Goal: Task Accomplishment & Management: Use online tool/utility

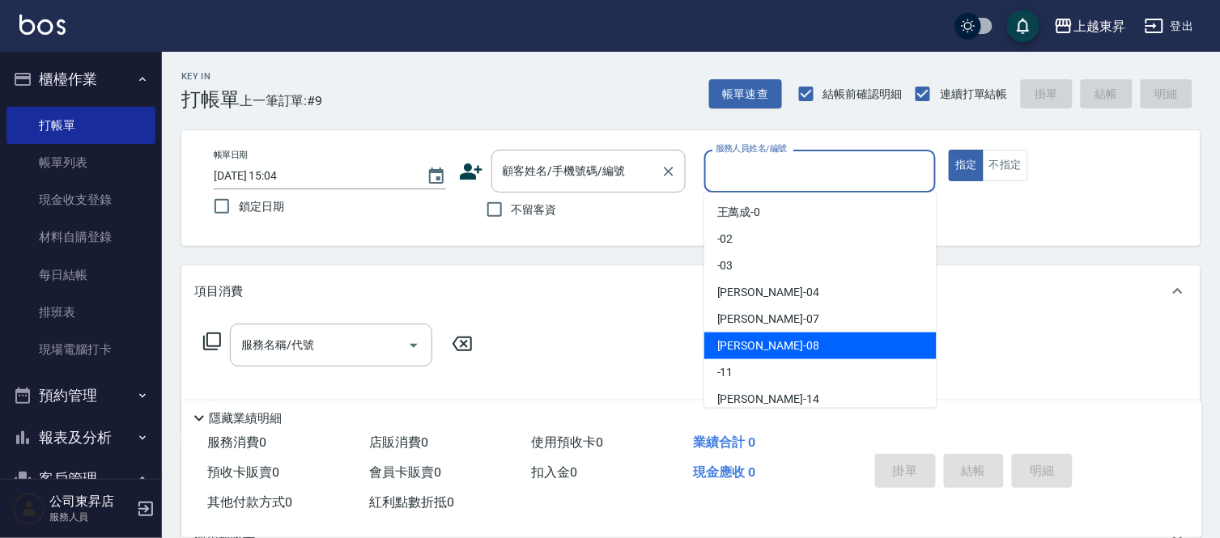
click at [521, 166] on input "顧客姓名/手機號碼/編號" at bounding box center [576, 171] width 155 height 28
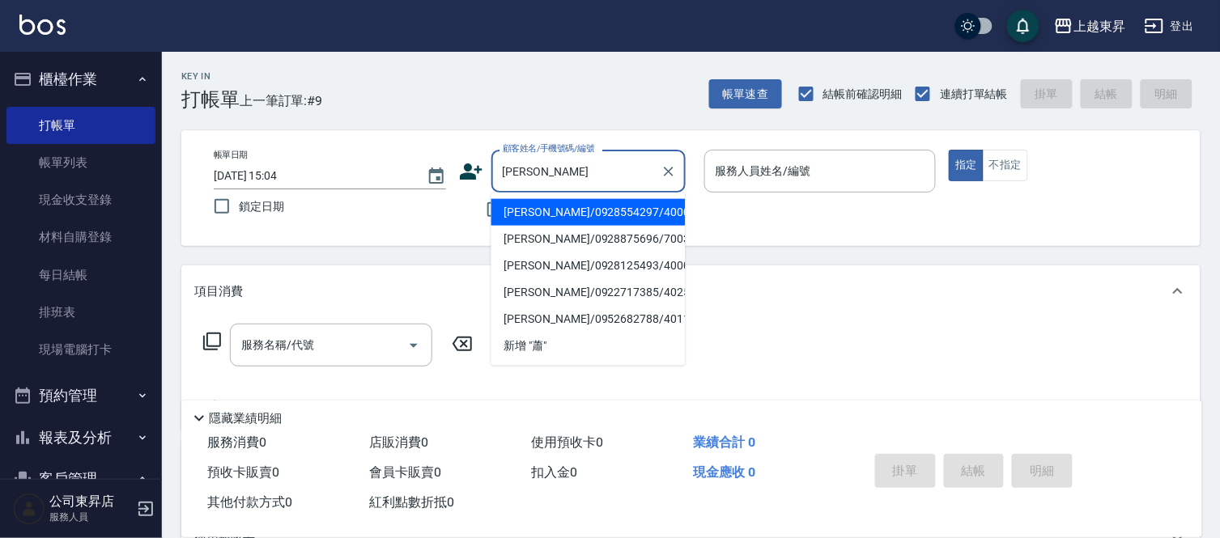
click at [633, 212] on li "[PERSON_NAME]/0928554297/40002" at bounding box center [589, 212] width 194 height 27
type input "[PERSON_NAME]/0928554297/40002"
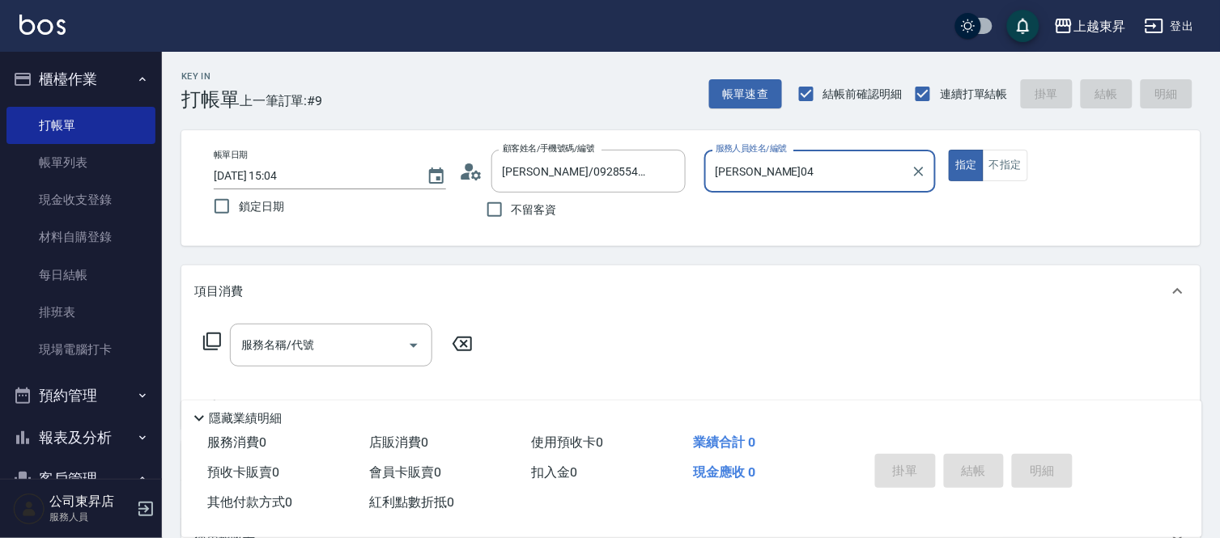
type input "[PERSON_NAME]04"
click at [301, 343] on input "服務名稱/代號" at bounding box center [319, 345] width 164 height 28
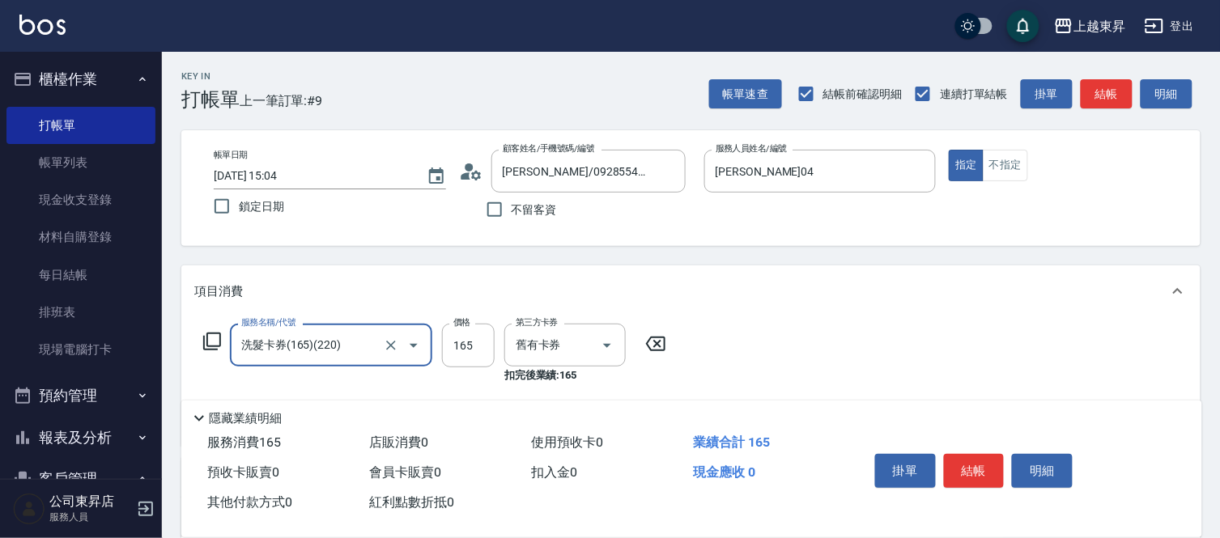
type input "洗髮卡券(165)(220)"
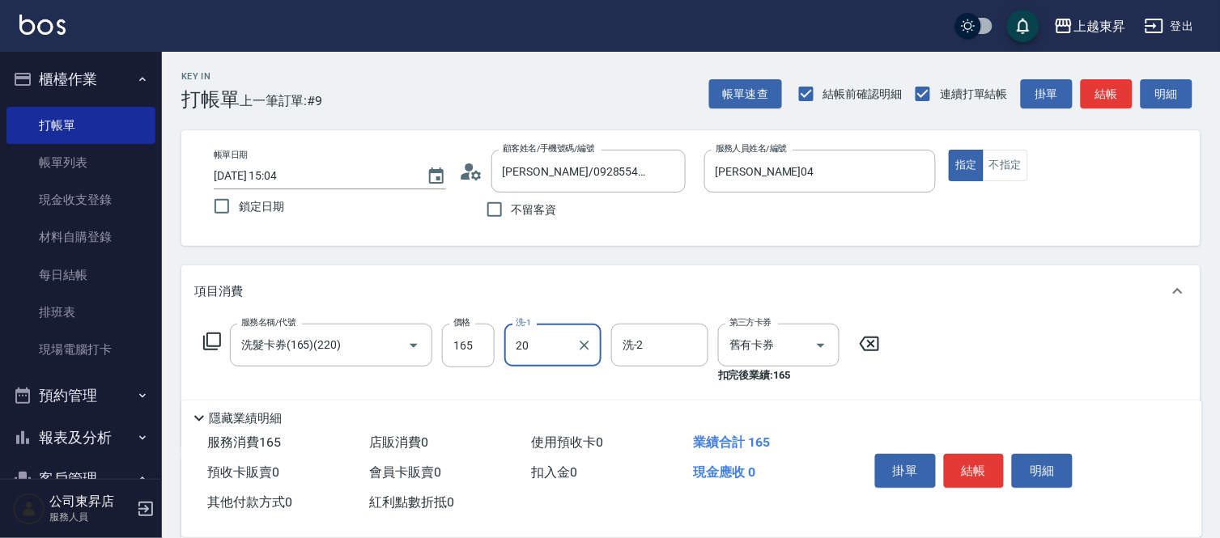
type input "林芯彤-20"
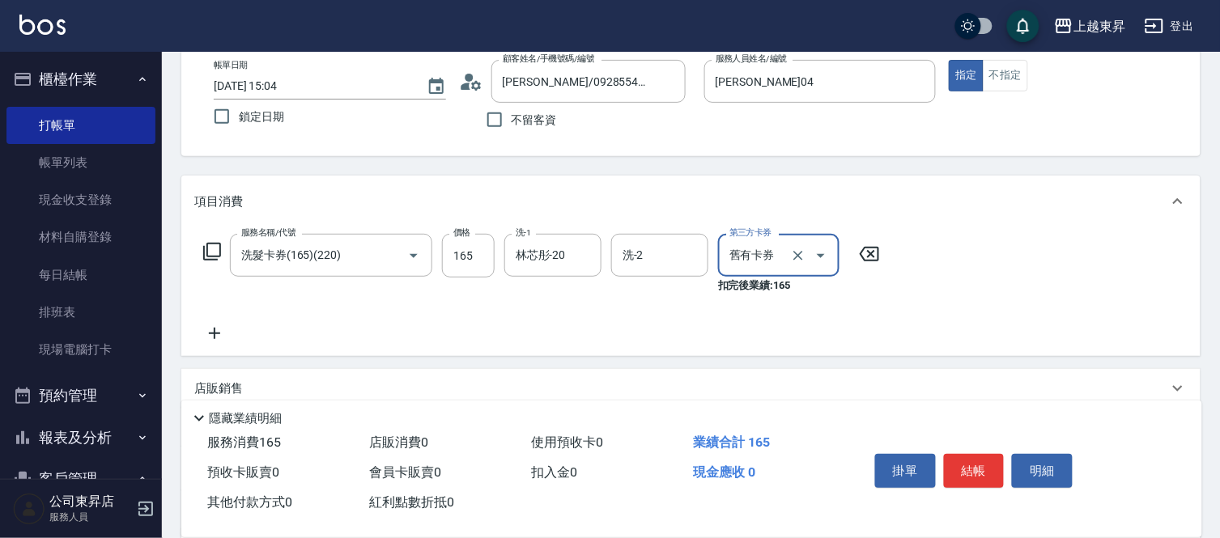
scroll to position [270, 0]
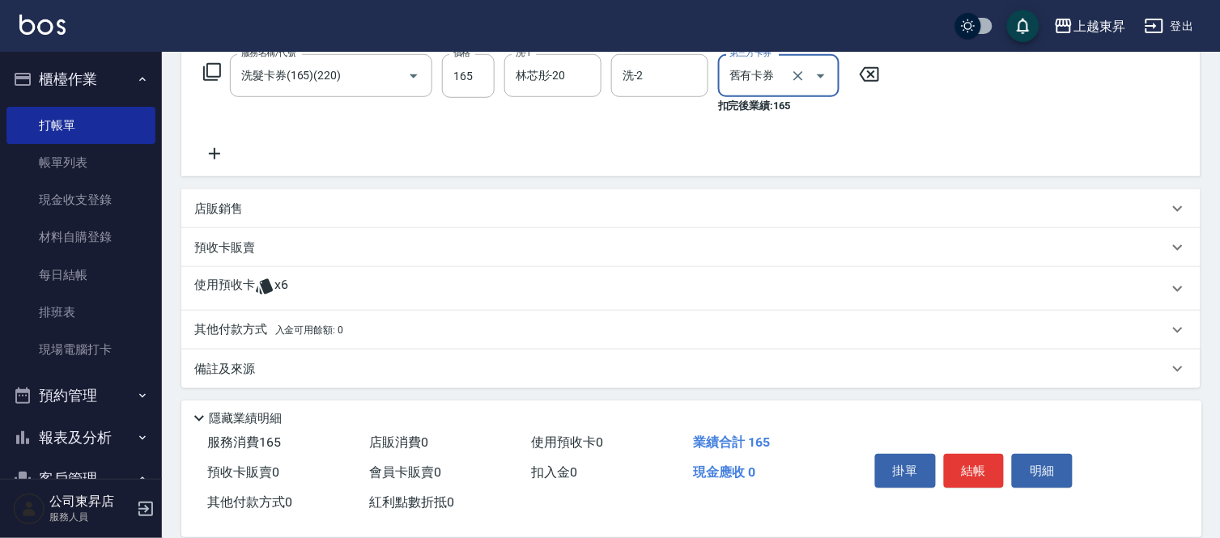
click at [199, 211] on p "店販銷售" at bounding box center [218, 209] width 49 height 17
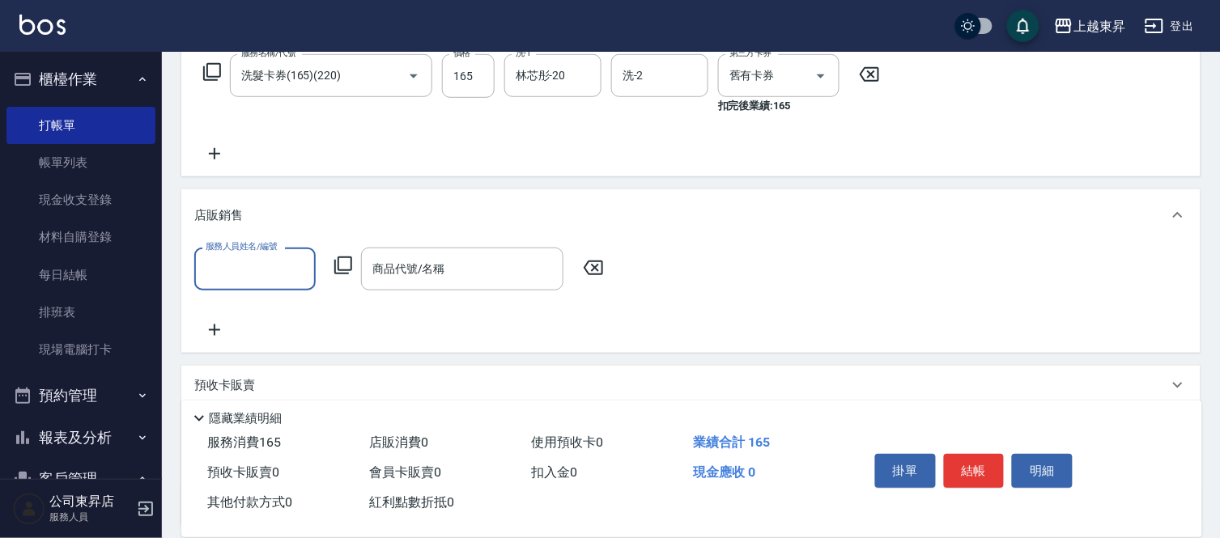
scroll to position [0, 0]
click at [292, 279] on input "服務人員姓名/編號" at bounding box center [255, 269] width 107 height 28
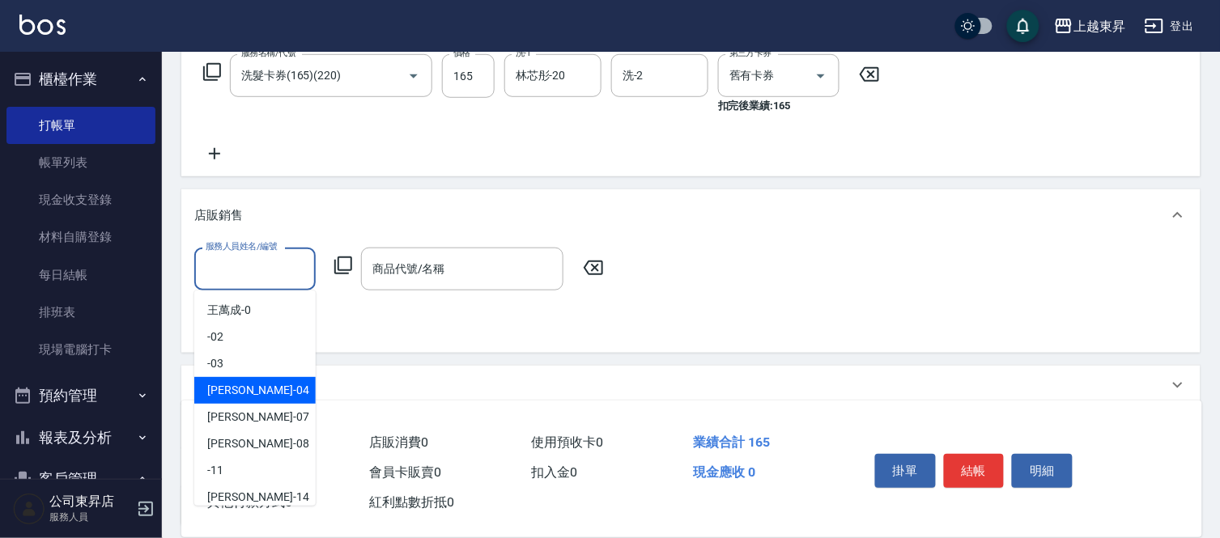
click at [279, 391] on div "[PERSON_NAME]04" at bounding box center [254, 390] width 121 height 27
type input "[PERSON_NAME]04"
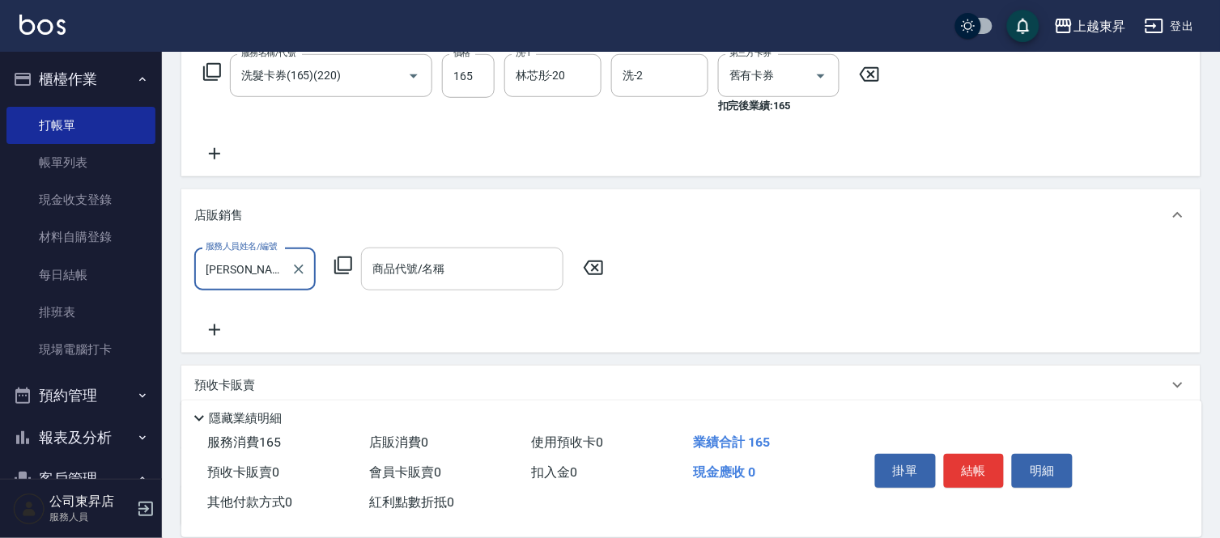
click at [402, 284] on div "商品代號/名稱" at bounding box center [462, 269] width 202 height 43
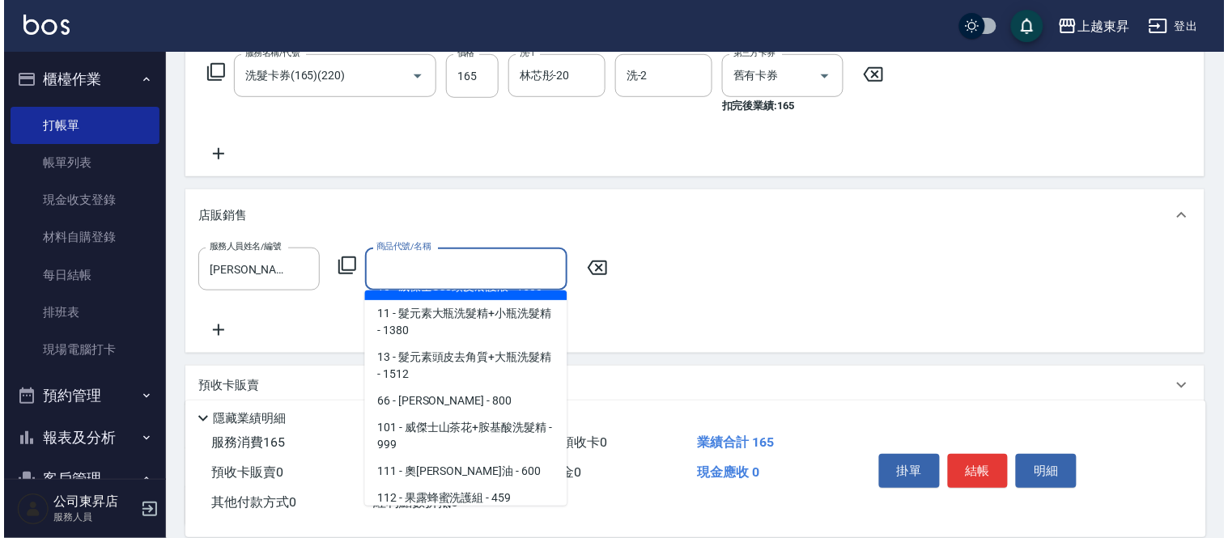
scroll to position [180, 0]
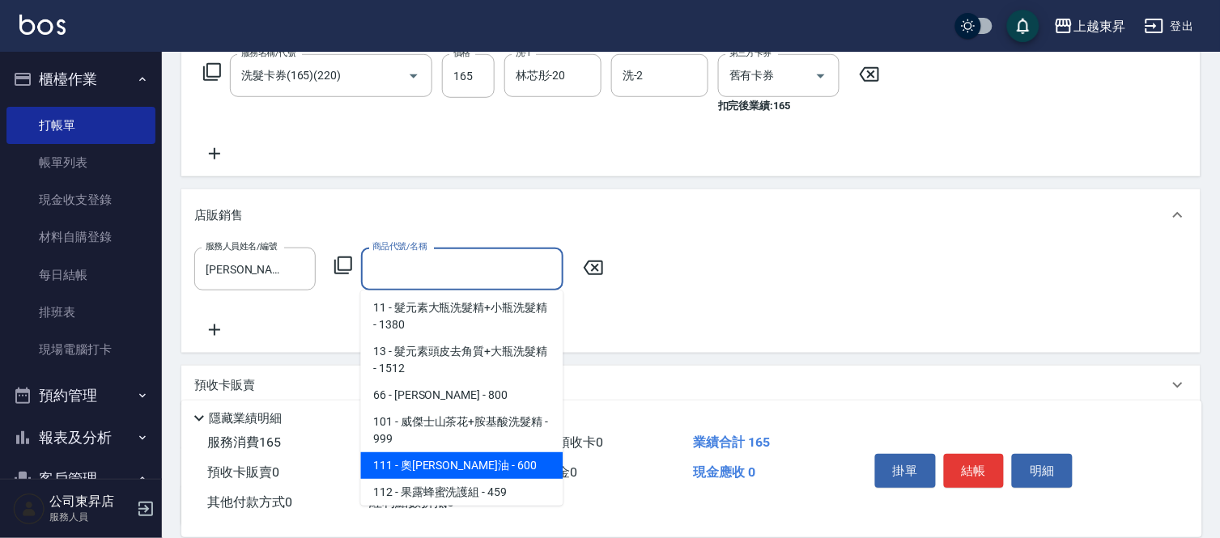
click at [512, 456] on span "111 - 奧[PERSON_NAME]油 - 600" at bounding box center [462, 466] width 202 height 27
type input "奧[PERSON_NAME]油"
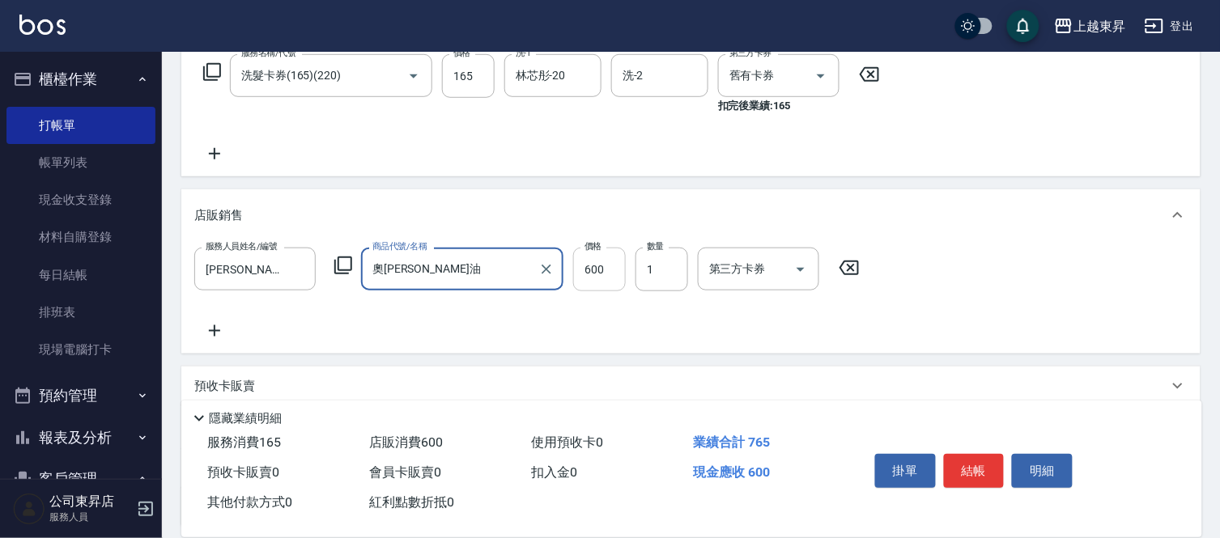
click at [619, 268] on input "600" at bounding box center [599, 270] width 53 height 44
type input "500"
click at [968, 333] on div "服務人員姓名/編號 [PERSON_NAME]04 服務人員姓名/編號 商品代號/名稱 奧[PERSON_NAME]油 商品代號/名稱 價格 500 價格 數…" at bounding box center [691, 294] width 994 height 93
click at [969, 465] on button "結帳" at bounding box center [974, 471] width 61 height 34
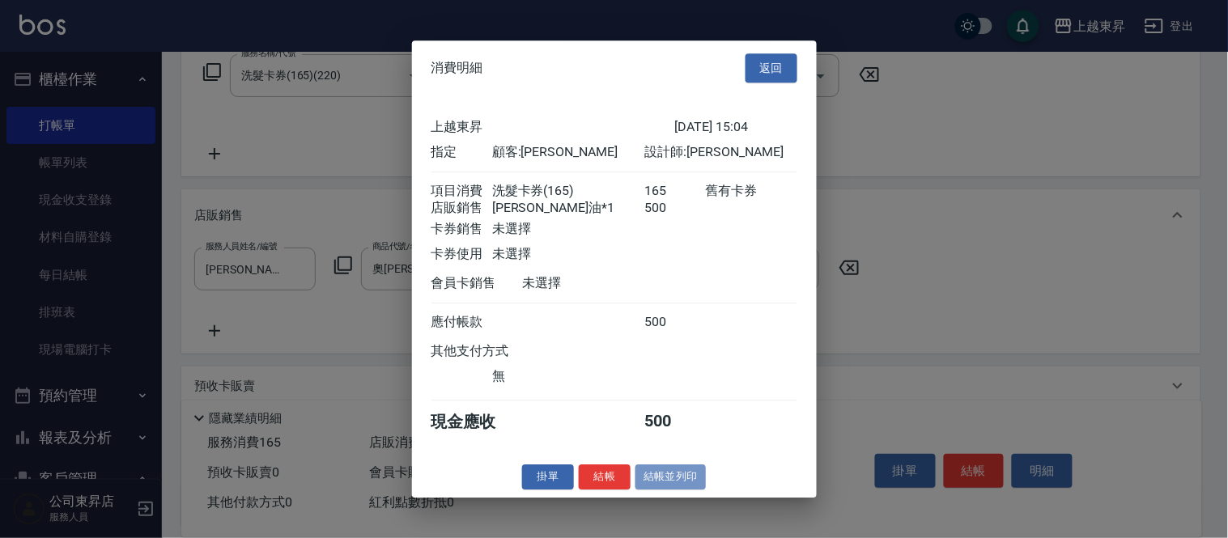
click at [657, 480] on button "結帳並列印" at bounding box center [671, 477] width 70 height 25
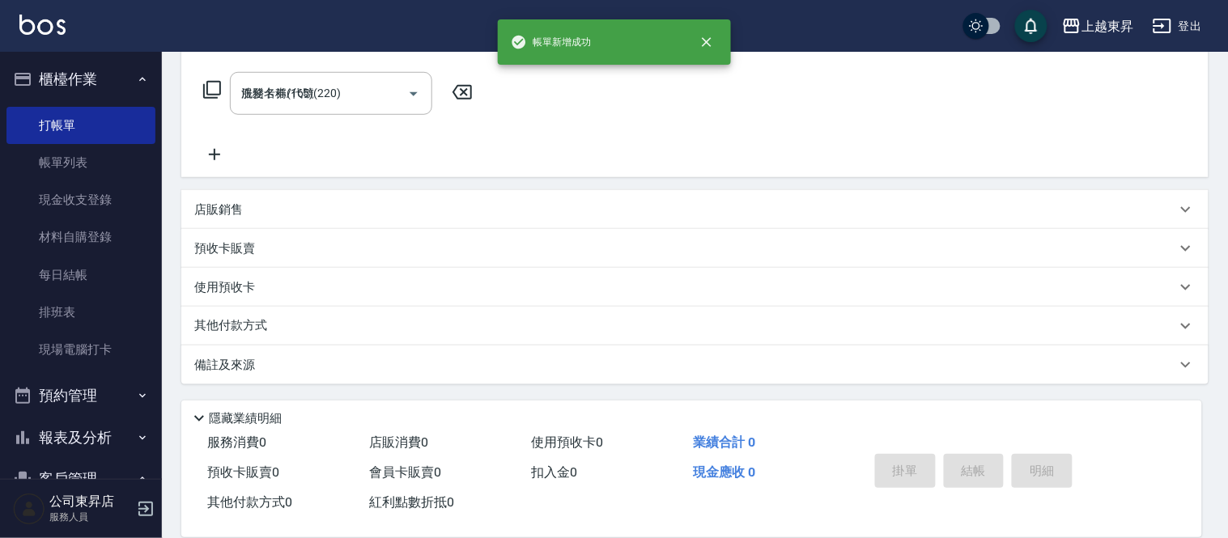
type input "[DATE] 15:53"
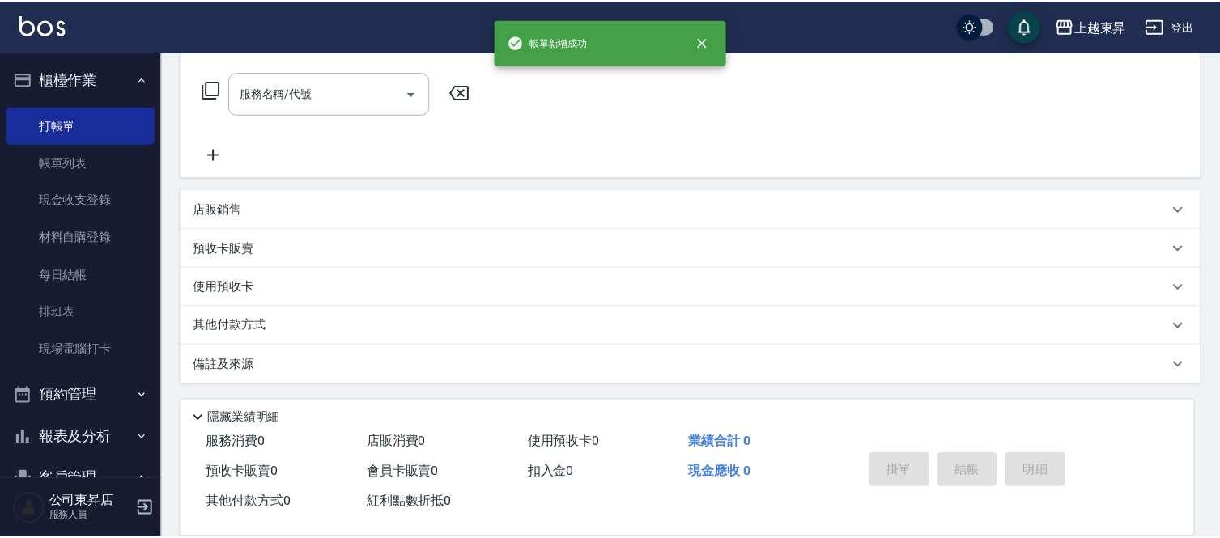
scroll to position [0, 0]
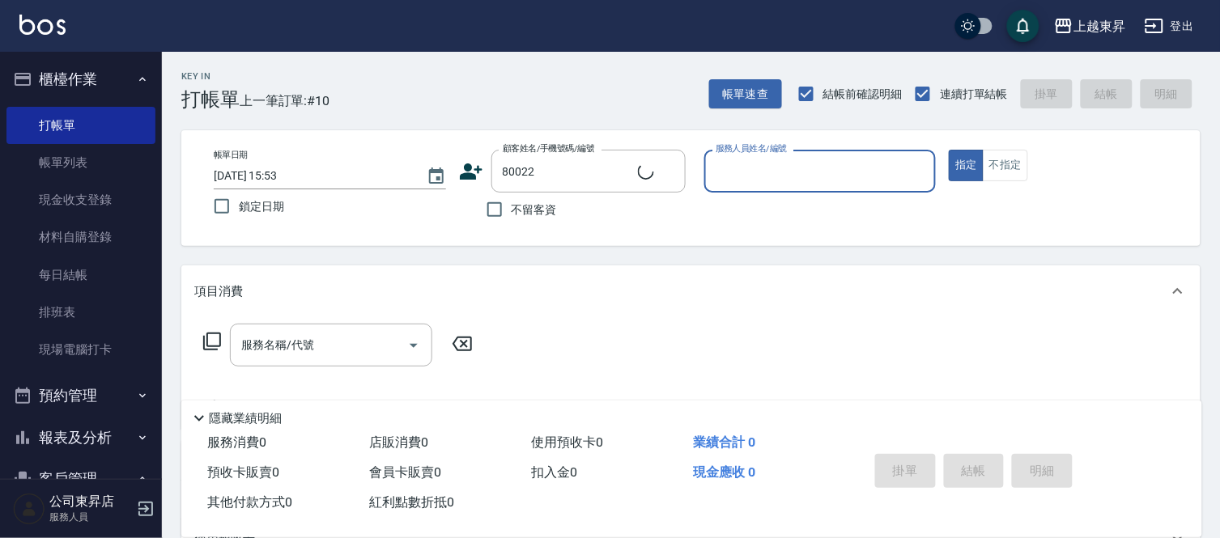
type input "[PERSON_NAME]/0955099719/80022"
type input "[PERSON_NAME]-08"
click at [359, 358] on input "服務名稱/代號" at bounding box center [319, 345] width 164 height 28
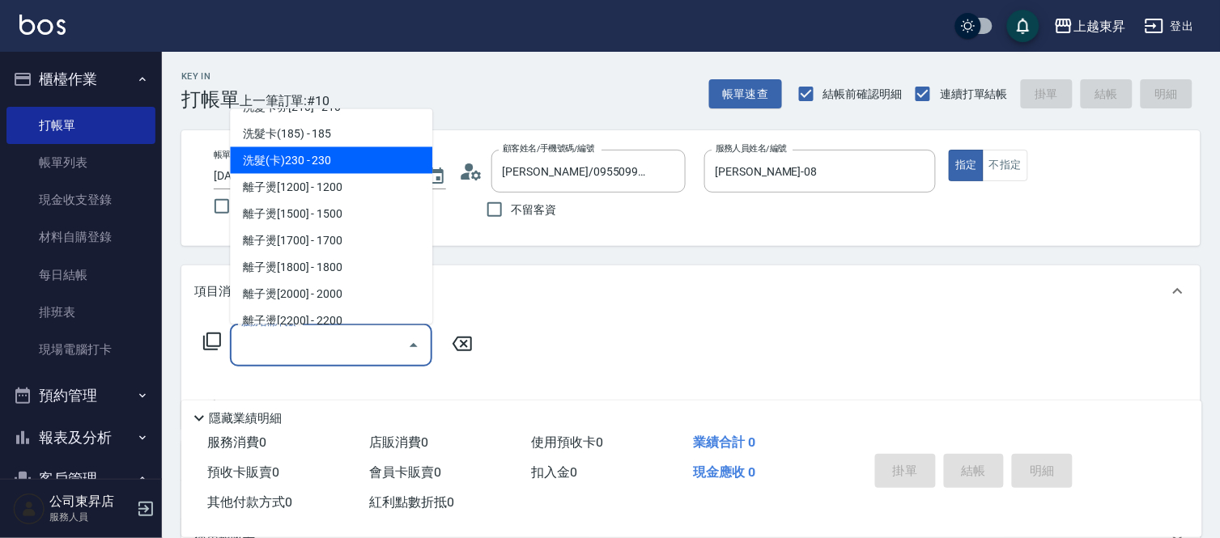
scroll to position [360, 0]
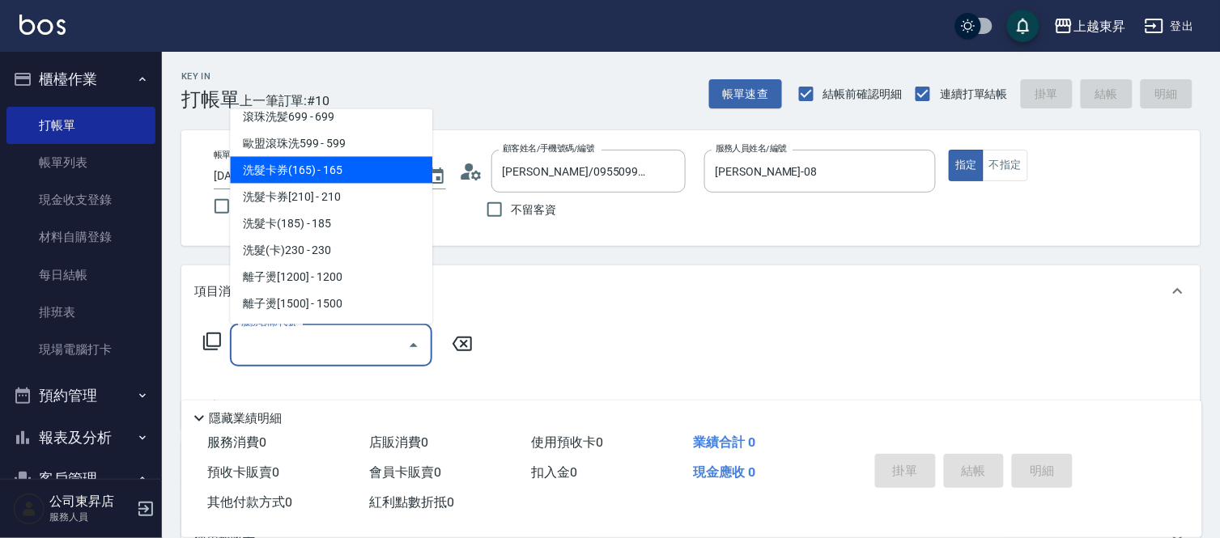
click at [321, 172] on span "洗髮卡券(165) - 165" at bounding box center [331, 170] width 202 height 27
type input "洗髮卡券(165)(220)"
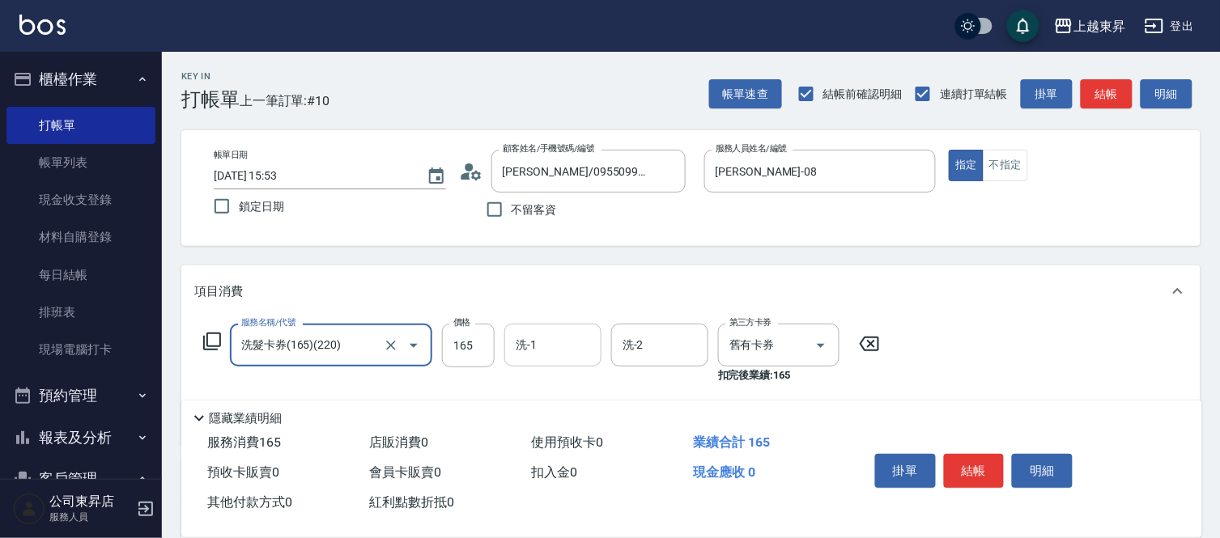
click at [547, 356] on input "洗-1" at bounding box center [553, 345] width 83 height 28
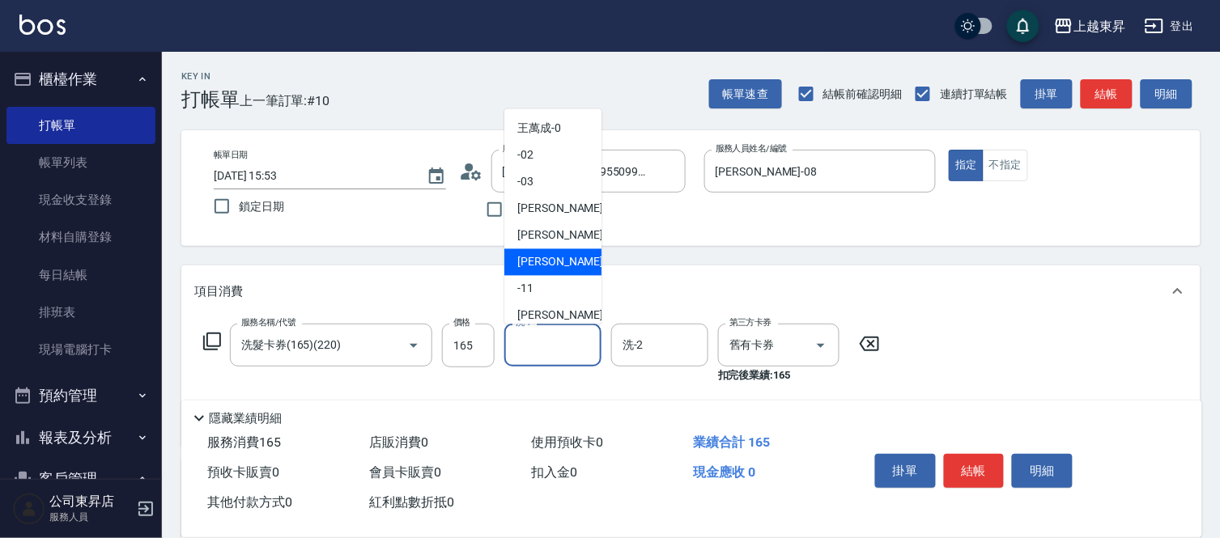
click at [529, 260] on span "[PERSON_NAME]-08" at bounding box center [568, 262] width 102 height 17
type input "[PERSON_NAME]-08"
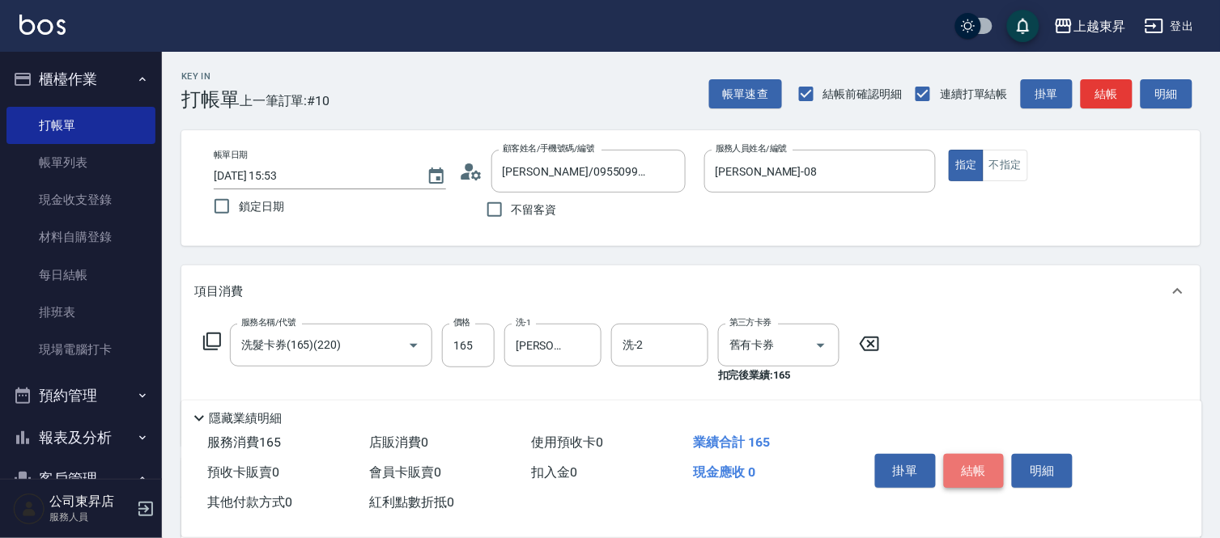
click at [988, 467] on button "結帳" at bounding box center [974, 471] width 61 height 34
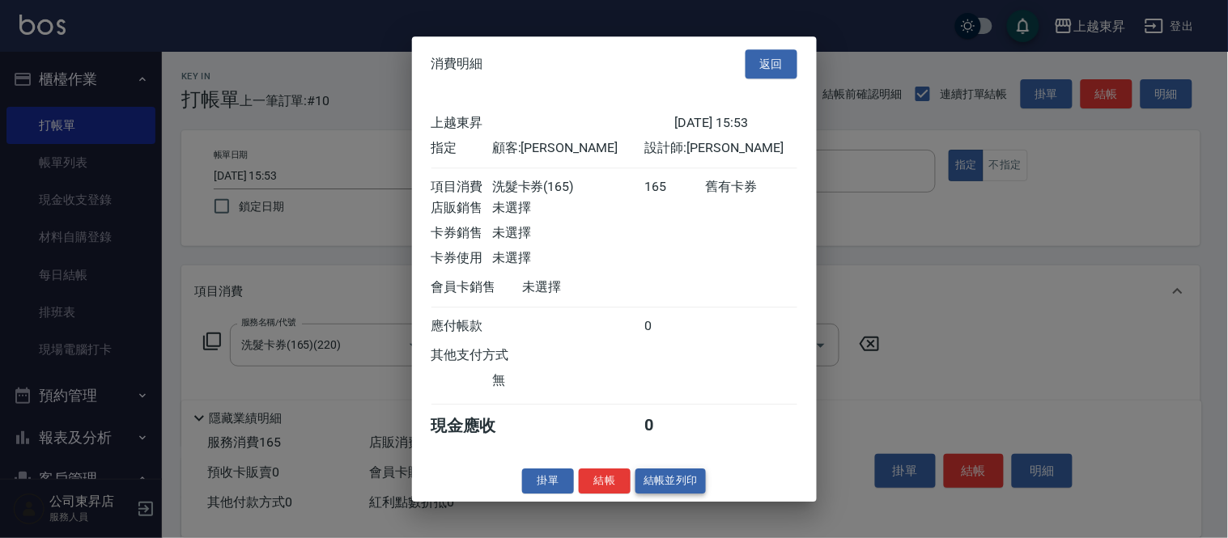
click at [688, 494] on button "結帳並列印" at bounding box center [671, 481] width 70 height 25
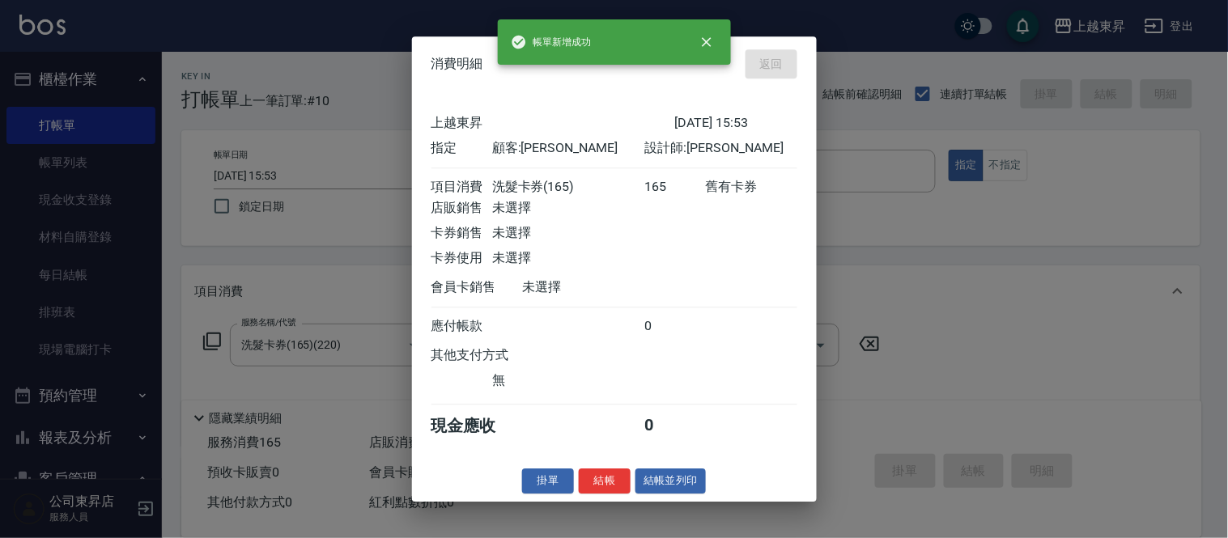
type input "[DATE] 16:00"
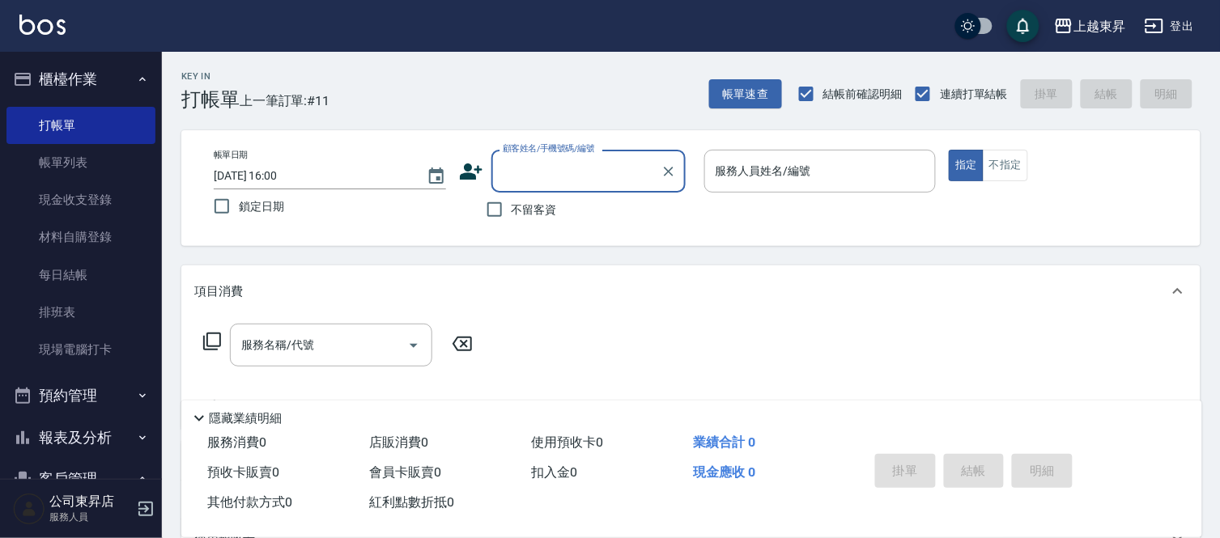
drag, startPoint x: 74, startPoint y: 172, endPoint x: 46, endPoint y: 74, distance: 101.0
click at [74, 172] on link "帳單列表" at bounding box center [80, 162] width 149 height 37
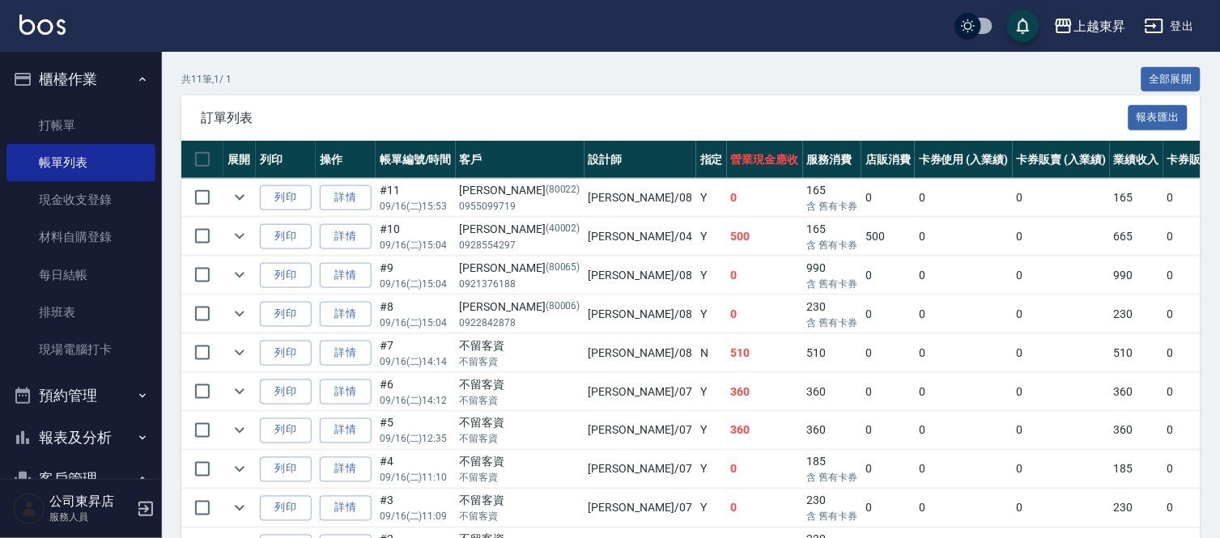
scroll to position [449, 0]
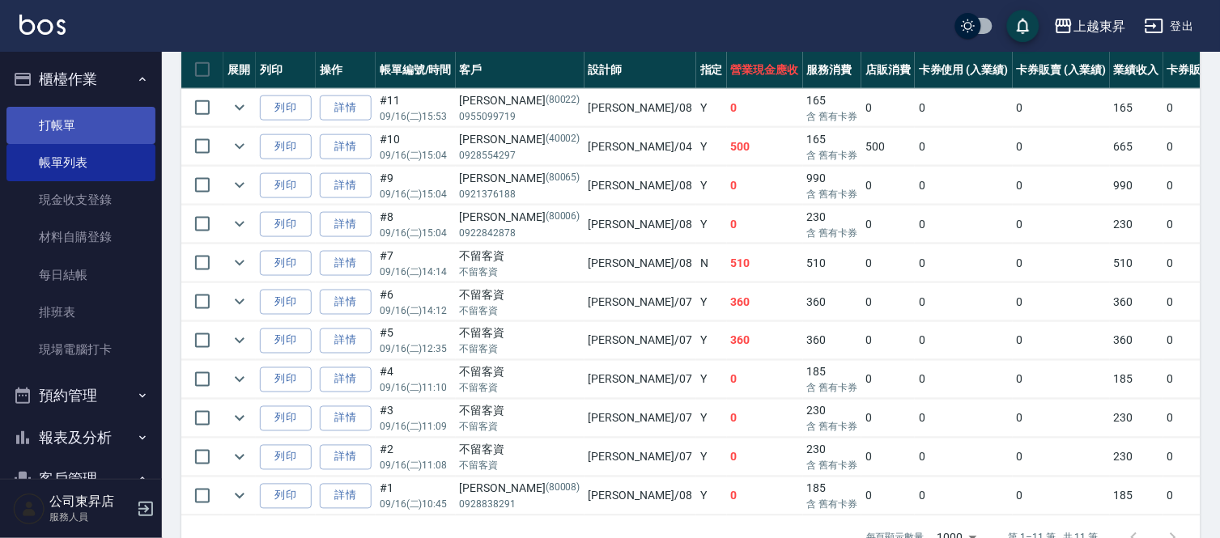
click at [81, 125] on link "打帳單" at bounding box center [80, 125] width 149 height 37
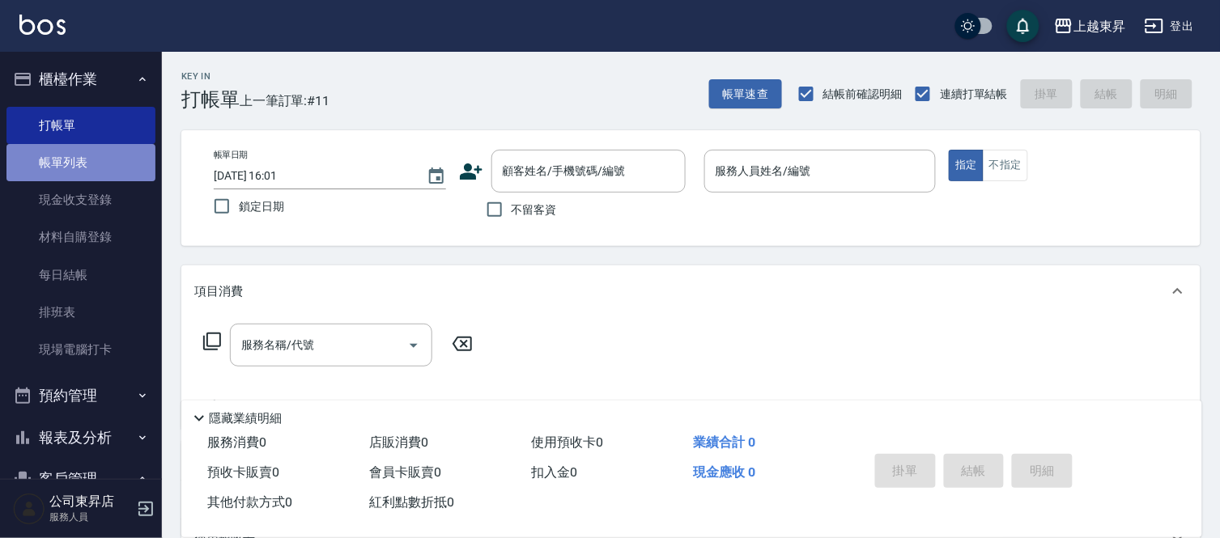
click at [120, 151] on link "帳單列表" at bounding box center [80, 162] width 149 height 37
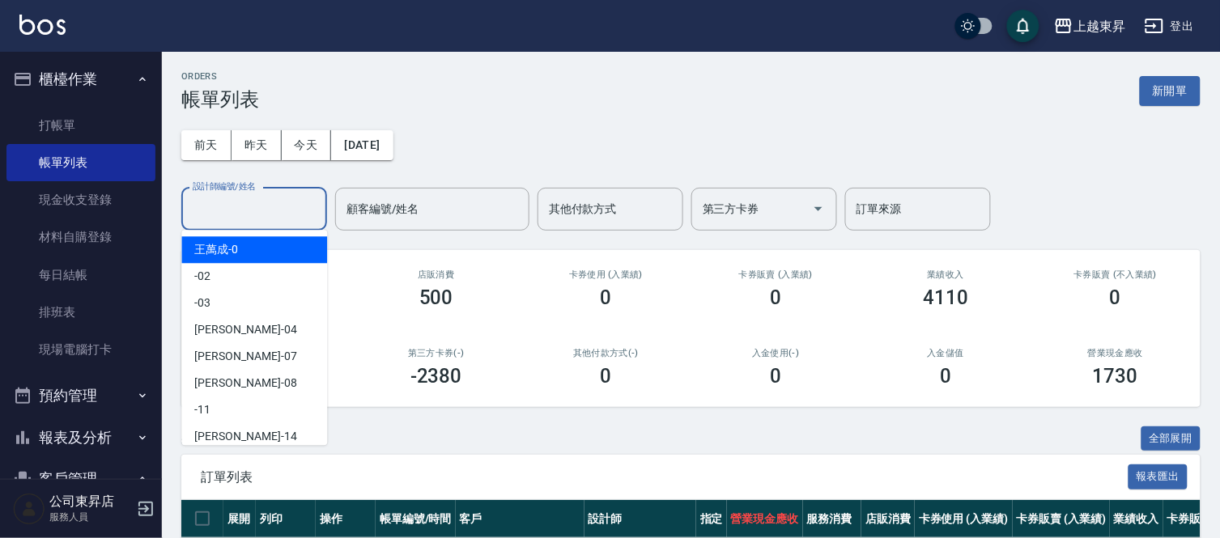
click at [224, 206] on input "設計師編號/姓名" at bounding box center [254, 209] width 131 height 28
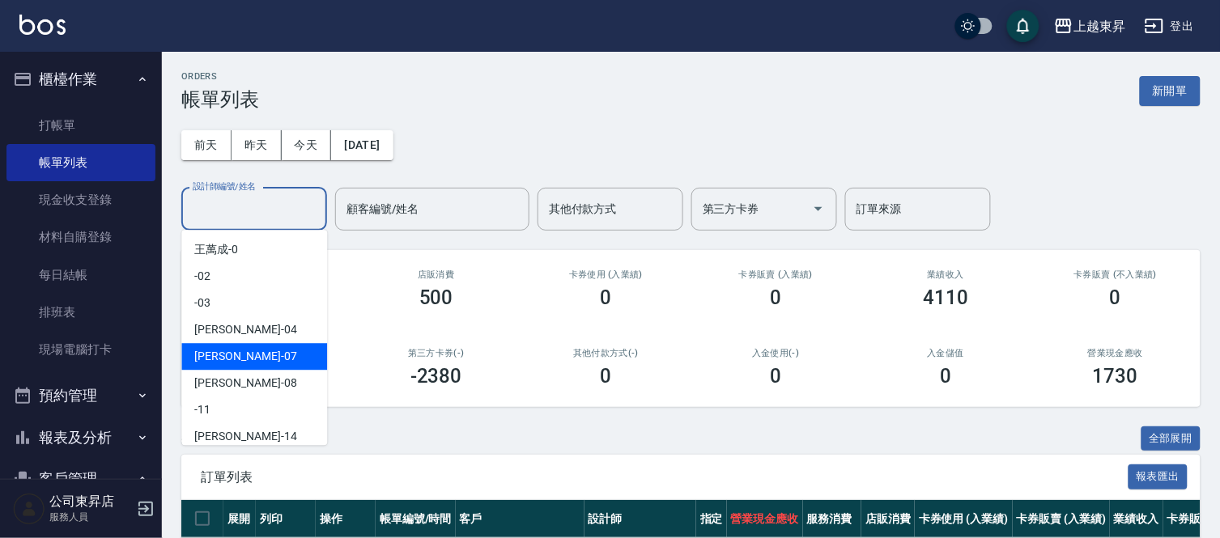
click at [200, 357] on span "榮松 -07" at bounding box center [245, 356] width 102 height 17
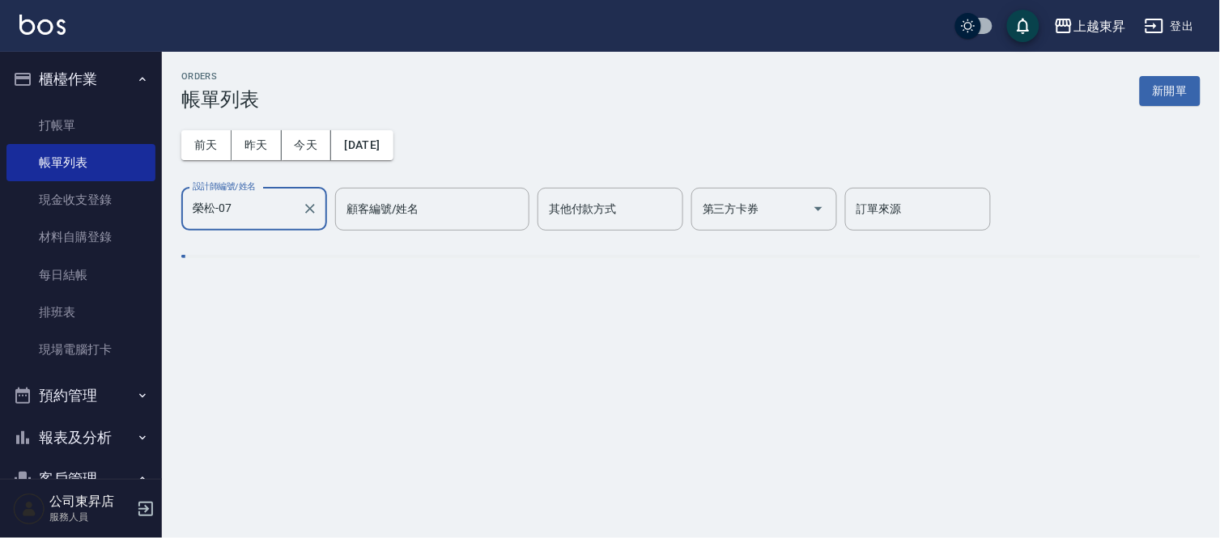
type input "榮松-07"
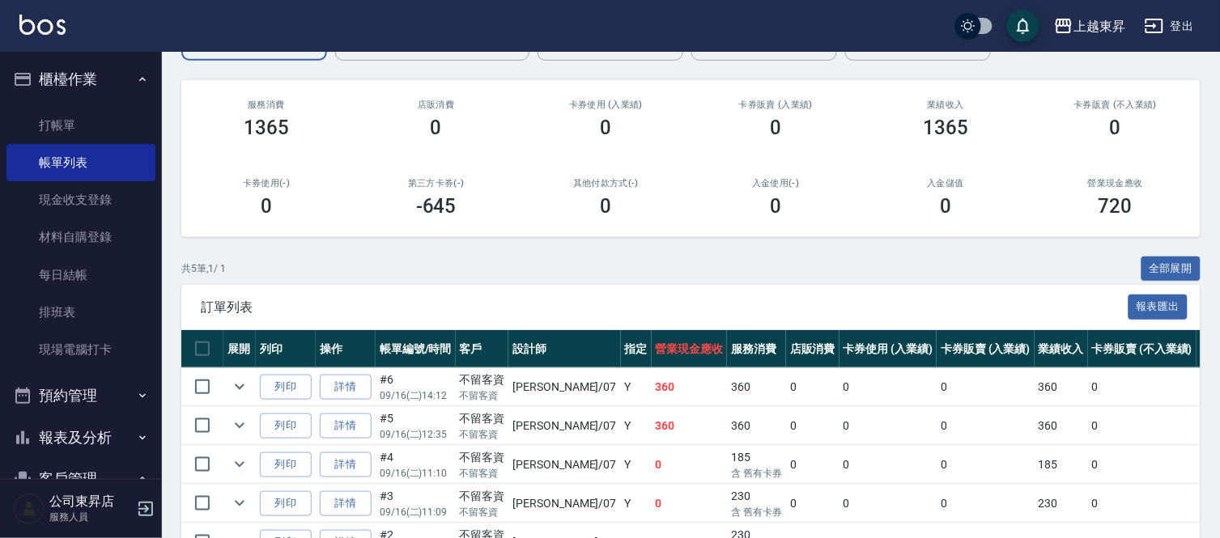
scroll to position [2, 0]
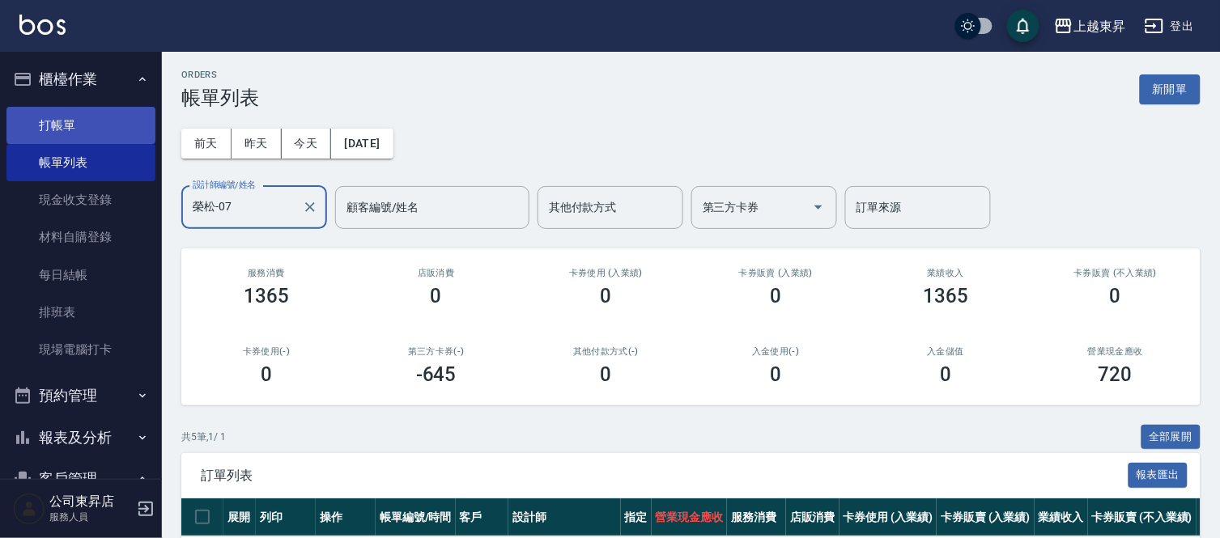
click at [83, 117] on link "打帳單" at bounding box center [80, 125] width 149 height 37
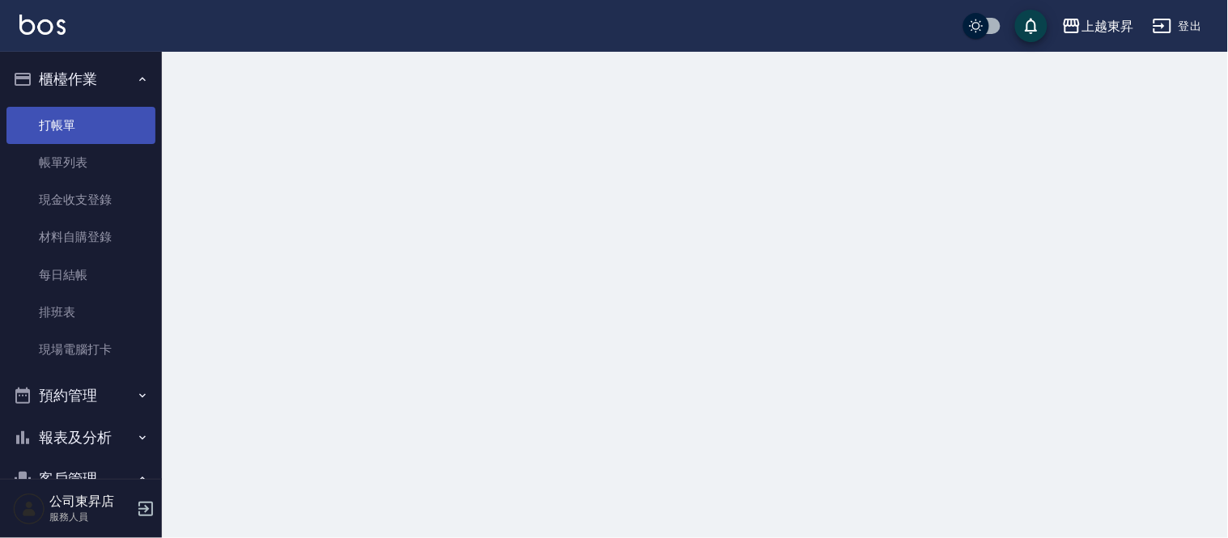
click at [83, 119] on link "打帳單" at bounding box center [80, 125] width 149 height 37
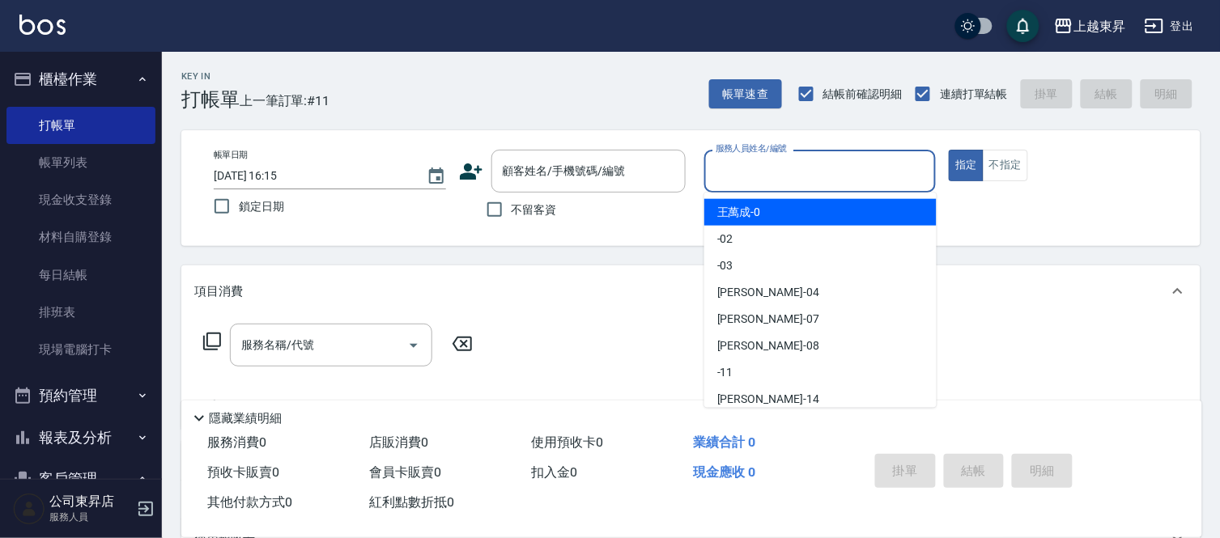
click at [753, 167] on input "服務人員姓名/編號" at bounding box center [821, 171] width 218 height 28
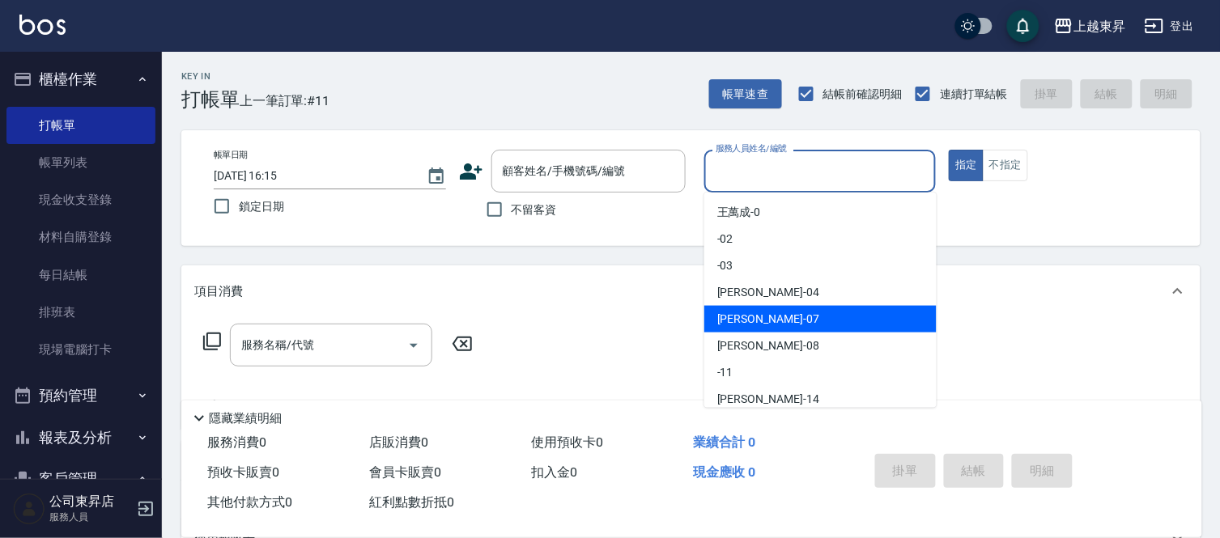
click at [746, 317] on span "榮松 -07" at bounding box center [768, 319] width 102 height 17
type input "榮松-07"
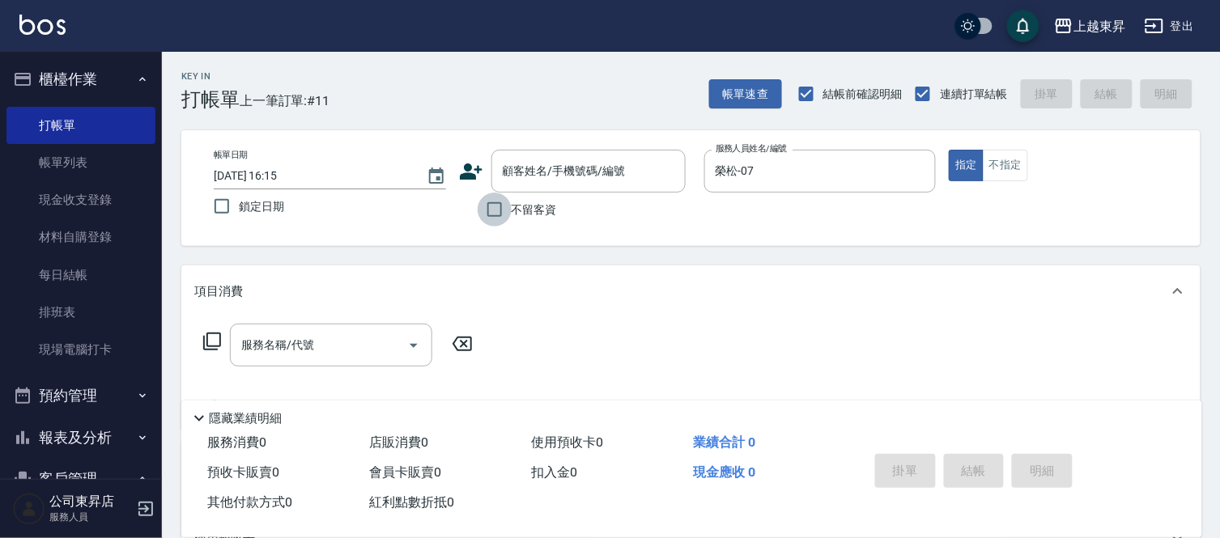
click at [491, 206] on input "不留客資" at bounding box center [495, 210] width 34 height 34
checkbox input "true"
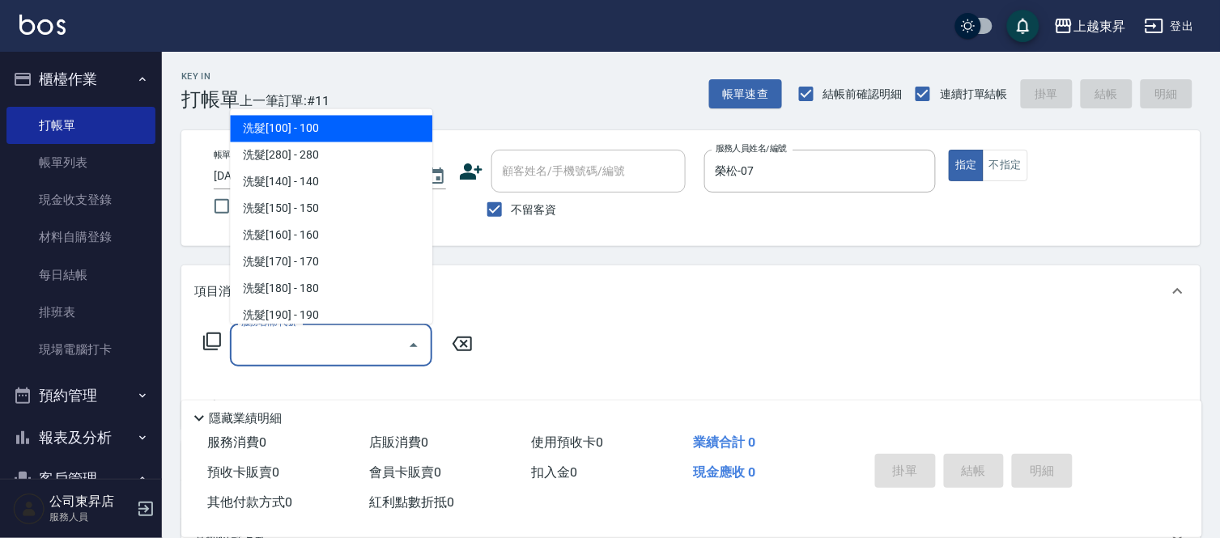
click at [309, 338] on input "服務名稱/代號" at bounding box center [319, 345] width 164 height 28
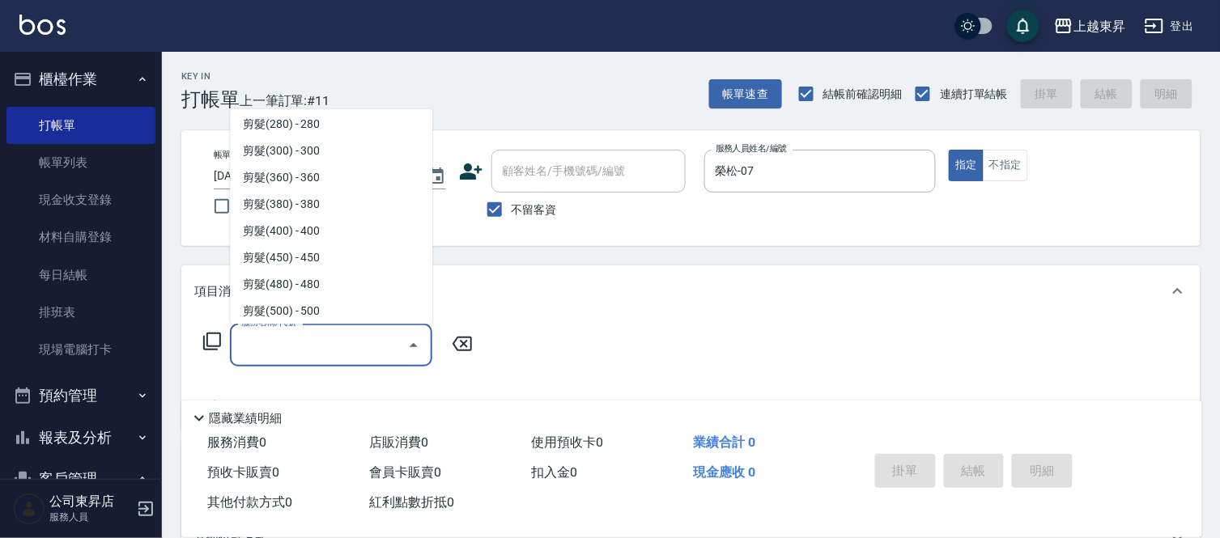
scroll to position [1169, 0]
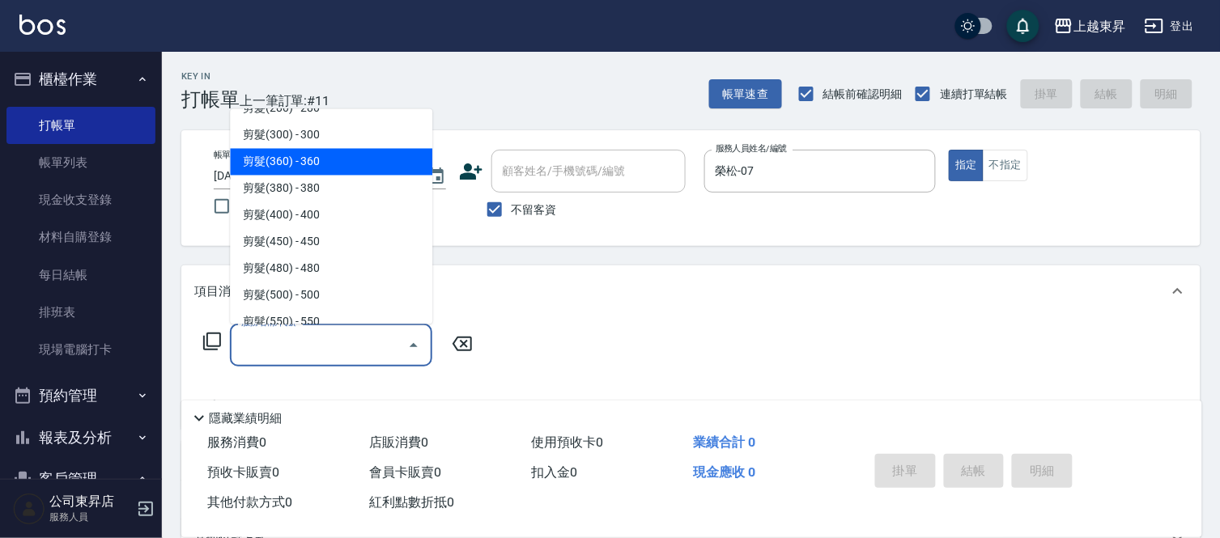
click at [360, 151] on span "剪髮(360) - 360" at bounding box center [331, 162] width 202 height 27
type input "剪髮(360)(403)"
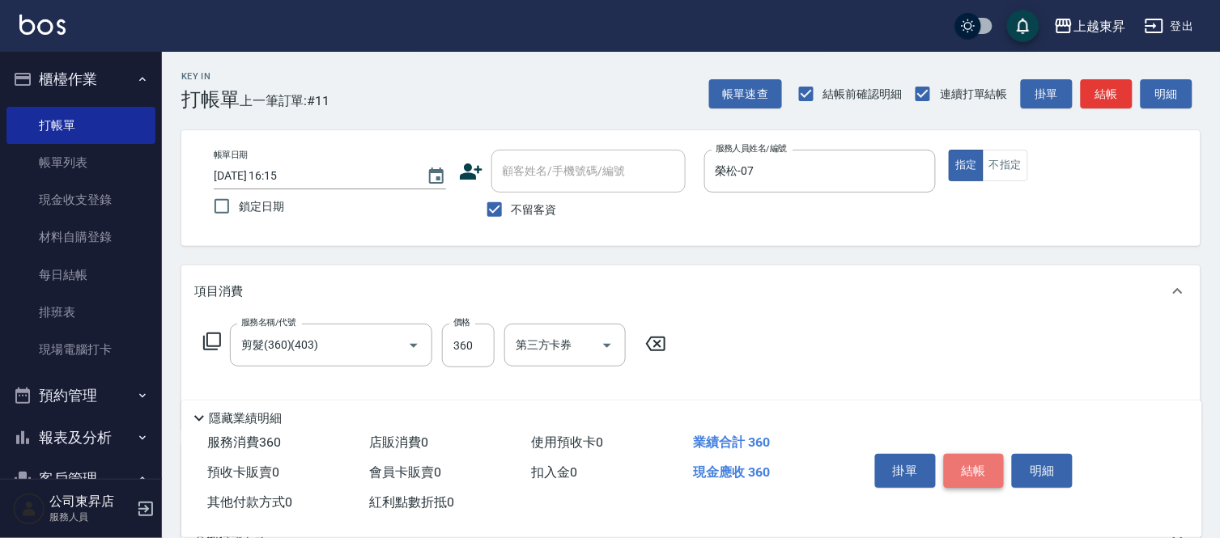
click at [981, 467] on button "結帳" at bounding box center [974, 471] width 61 height 34
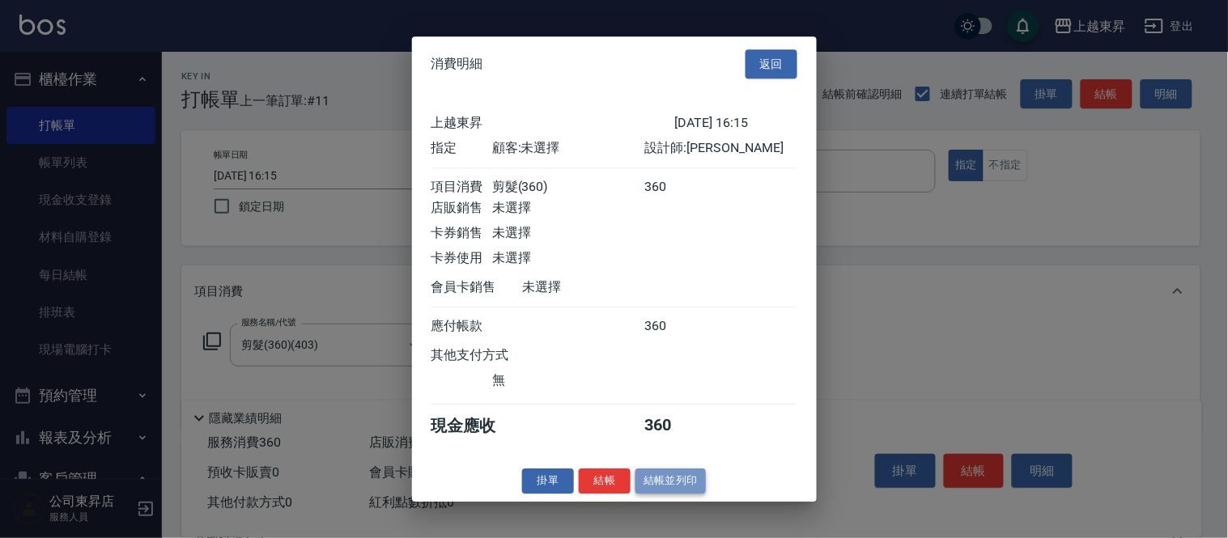
click at [646, 486] on button "結帳並列印" at bounding box center [671, 481] width 70 height 25
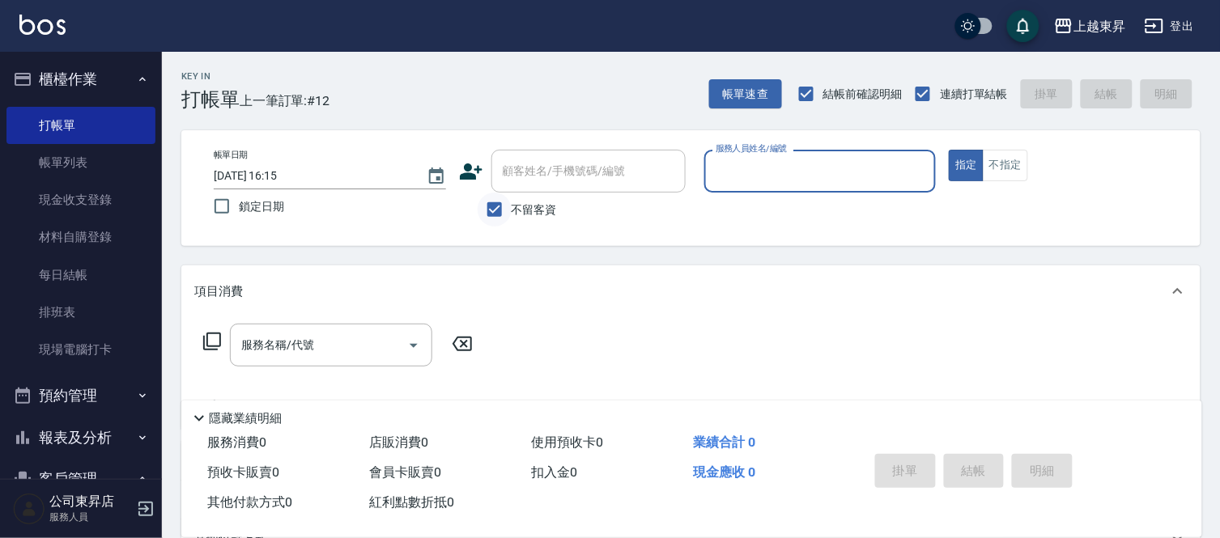
click at [505, 214] on input "不留客資" at bounding box center [495, 210] width 34 height 34
checkbox input "false"
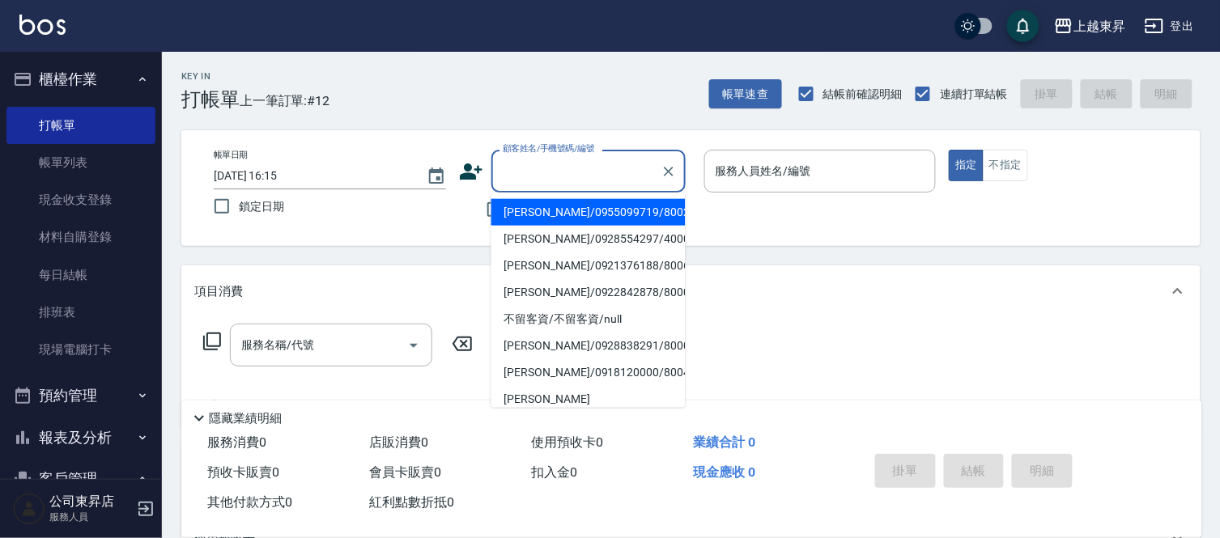
click at [525, 181] on input "顧客姓名/手機號碼/編號" at bounding box center [576, 171] width 155 height 28
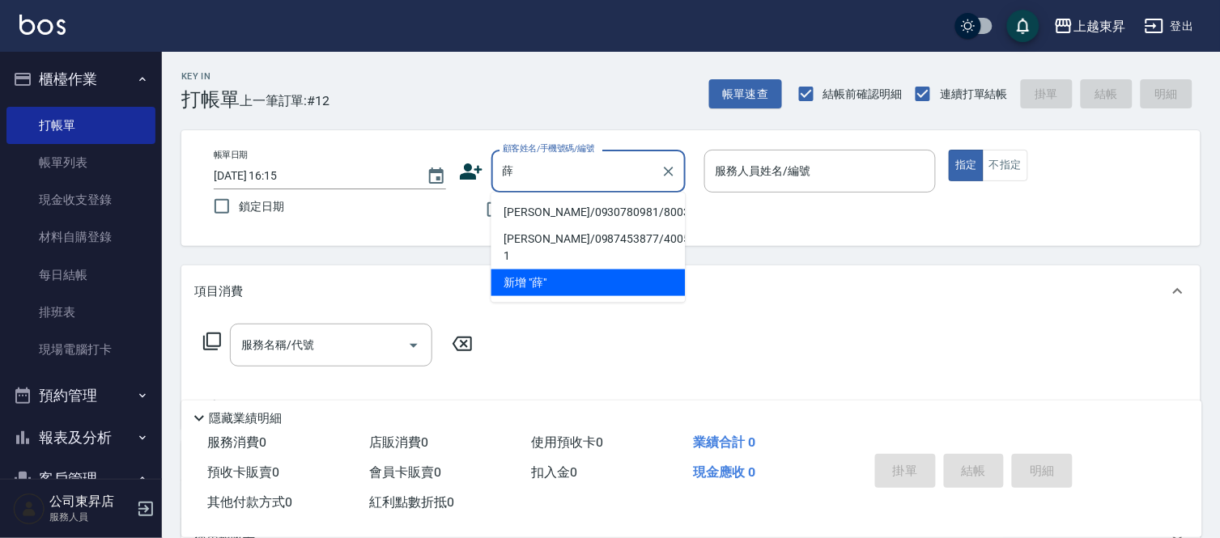
click at [526, 197] on ul "[PERSON_NAME]/0930780981/80031 薛凱尹/0987453877/40058-1 新增 "[PERSON_NAME]"" at bounding box center [589, 248] width 194 height 110
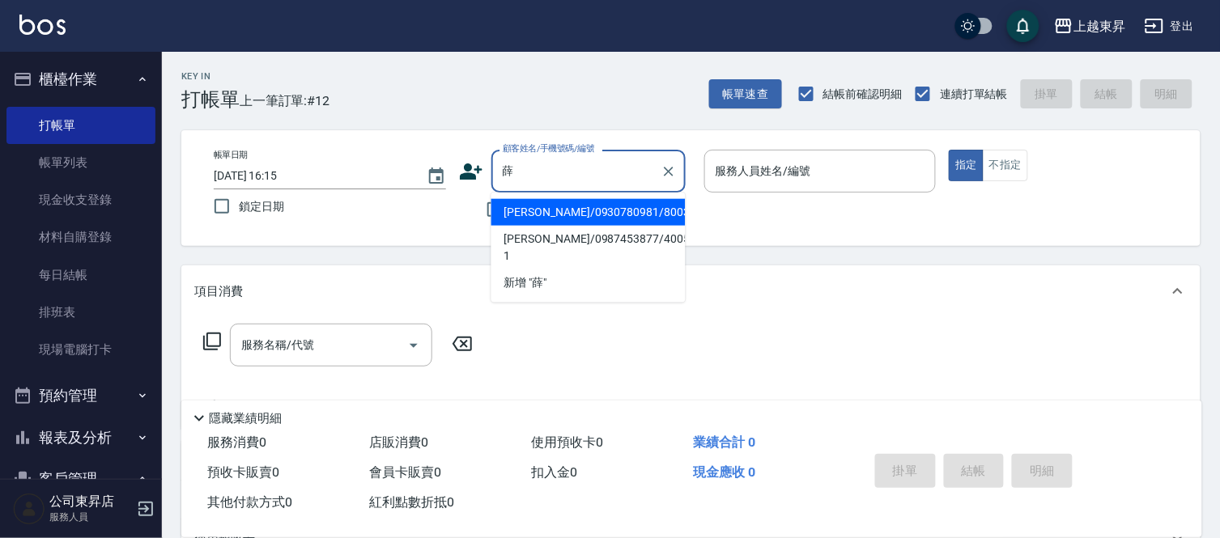
click at [535, 208] on li "[PERSON_NAME]/0930780981/80031" at bounding box center [589, 212] width 194 height 27
type input "[PERSON_NAME]/0930780981/80031"
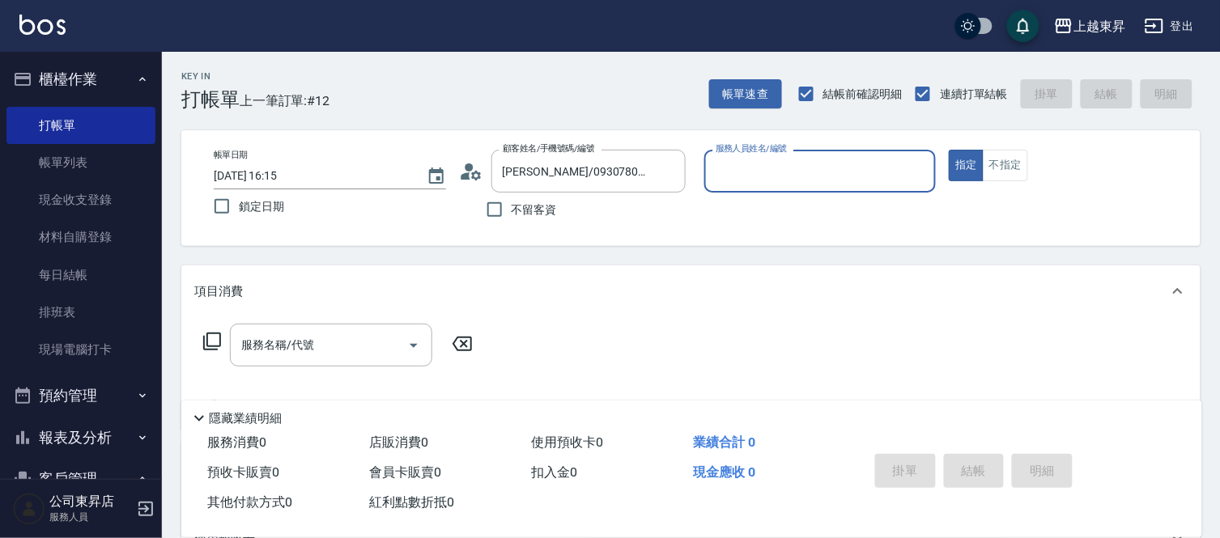
type input "[PERSON_NAME]-08"
click at [300, 346] on div "服務名稱/代號 服務名稱/代號" at bounding box center [331, 345] width 202 height 43
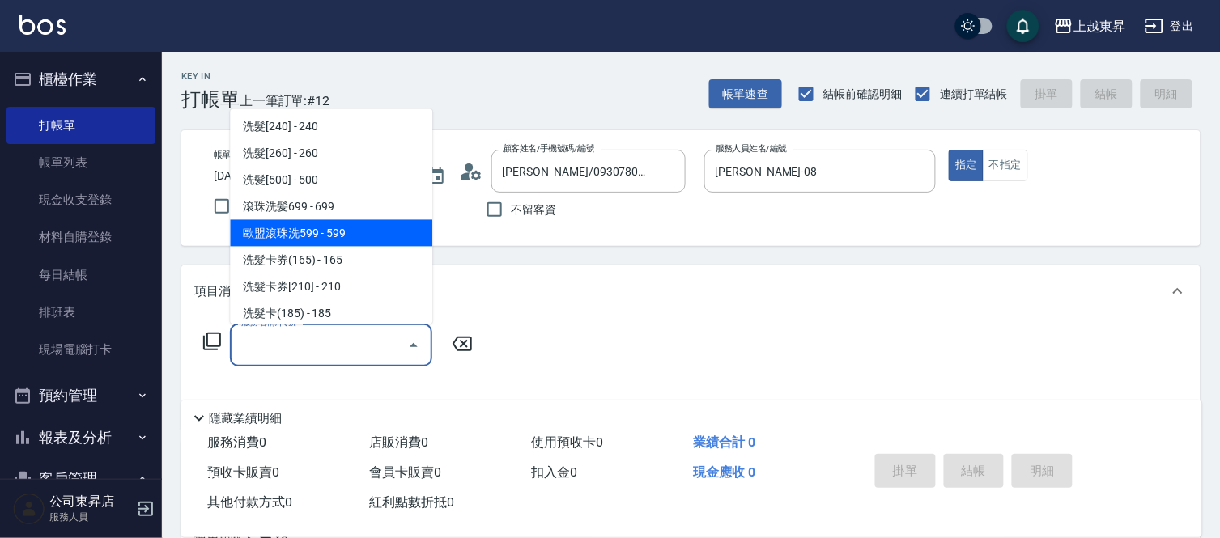
scroll to position [360, 0]
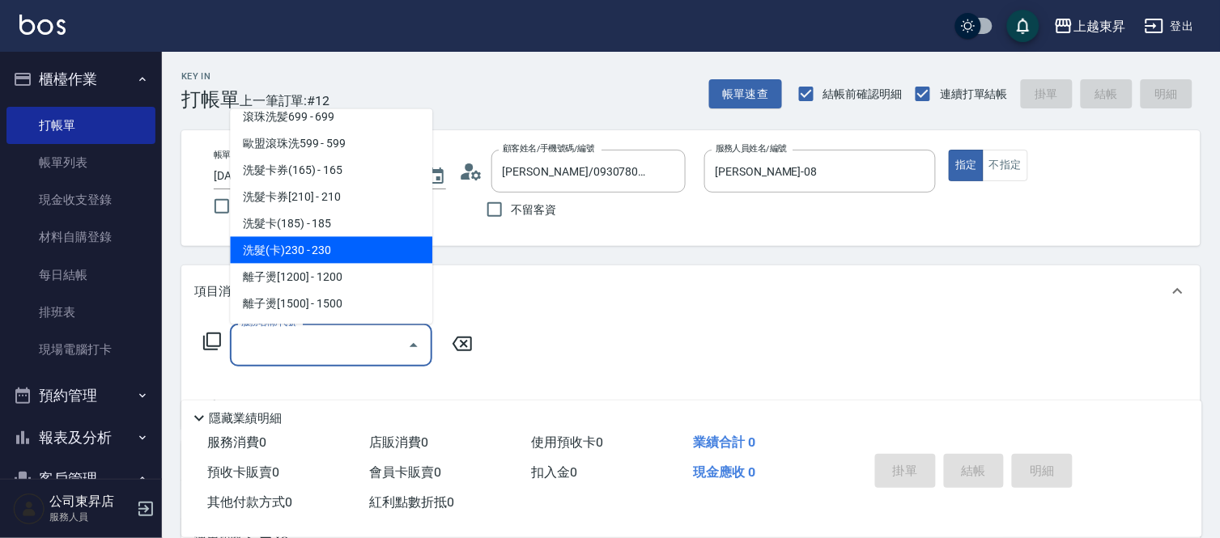
click at [343, 248] on span "洗髮(卡)230 - 230" at bounding box center [331, 250] width 202 height 27
type input "洗髮(卡)230(224)"
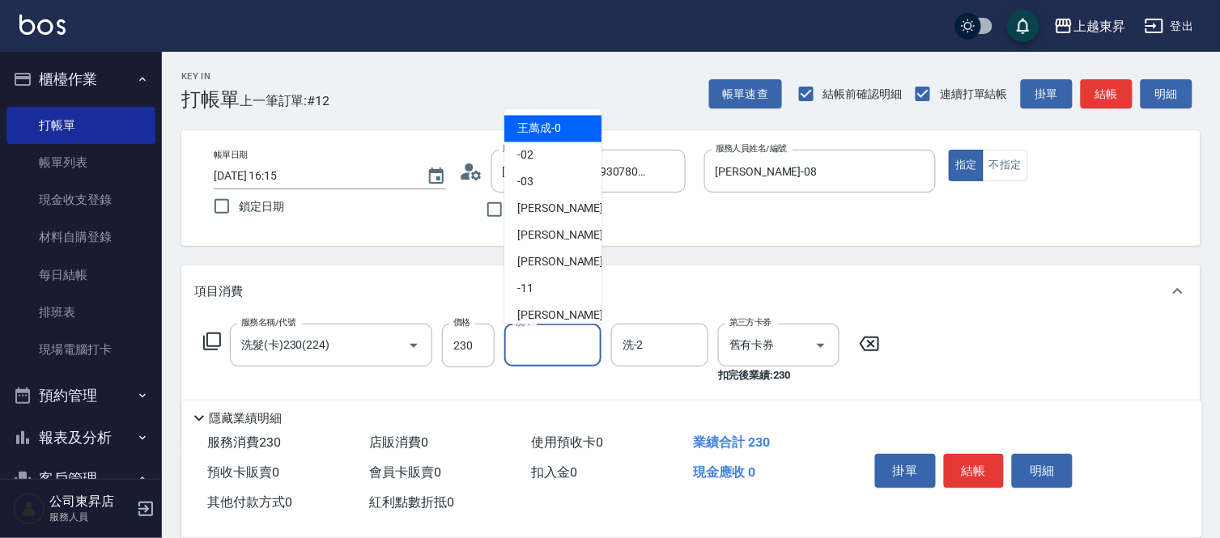
click at [561, 348] on input "洗-1" at bounding box center [553, 345] width 83 height 28
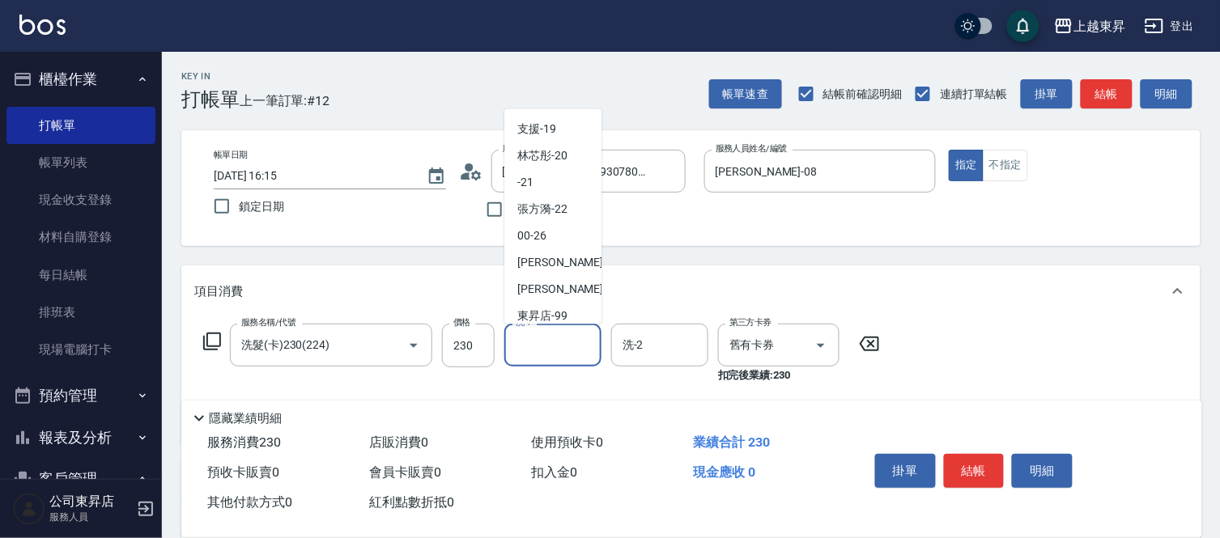
scroll to position [251, 0]
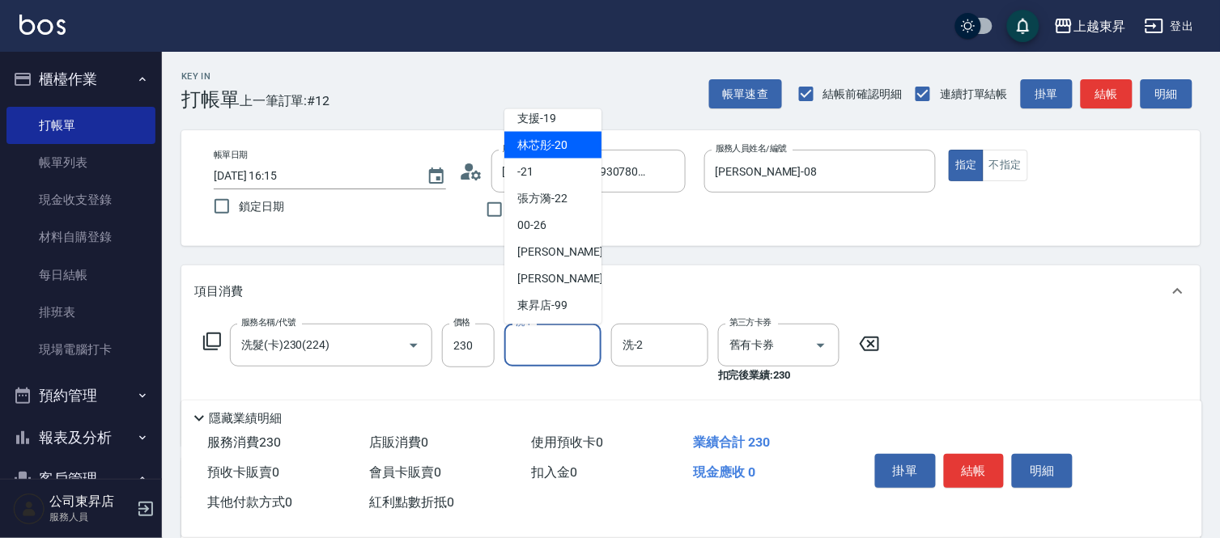
click at [546, 141] on span "林芯彤 -20" at bounding box center [542, 145] width 50 height 17
type input "林芯彤-20"
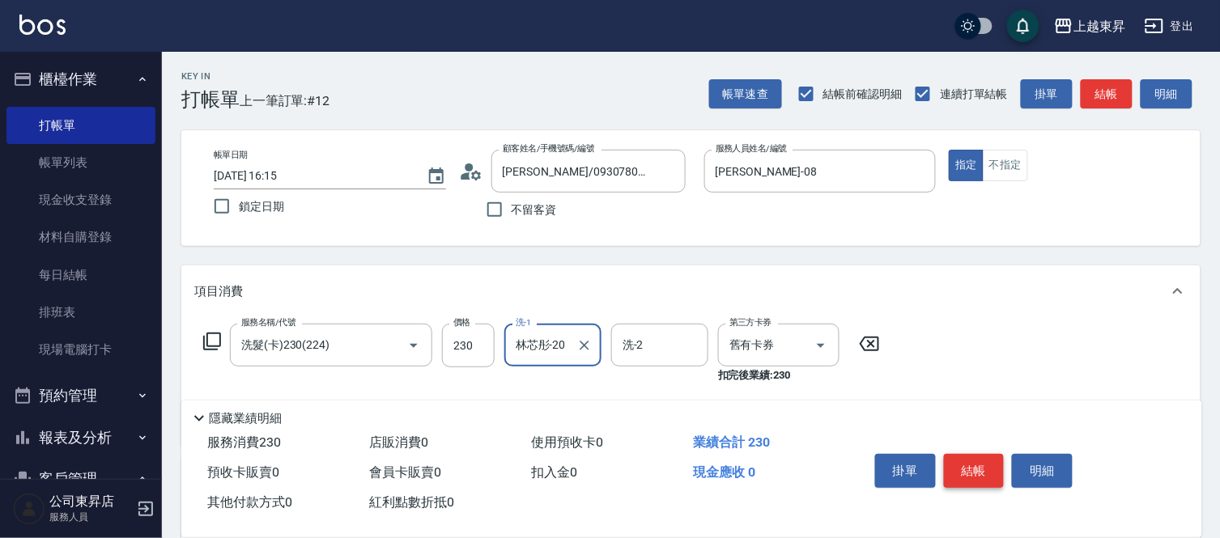
click at [960, 467] on button "結帳" at bounding box center [974, 471] width 61 height 34
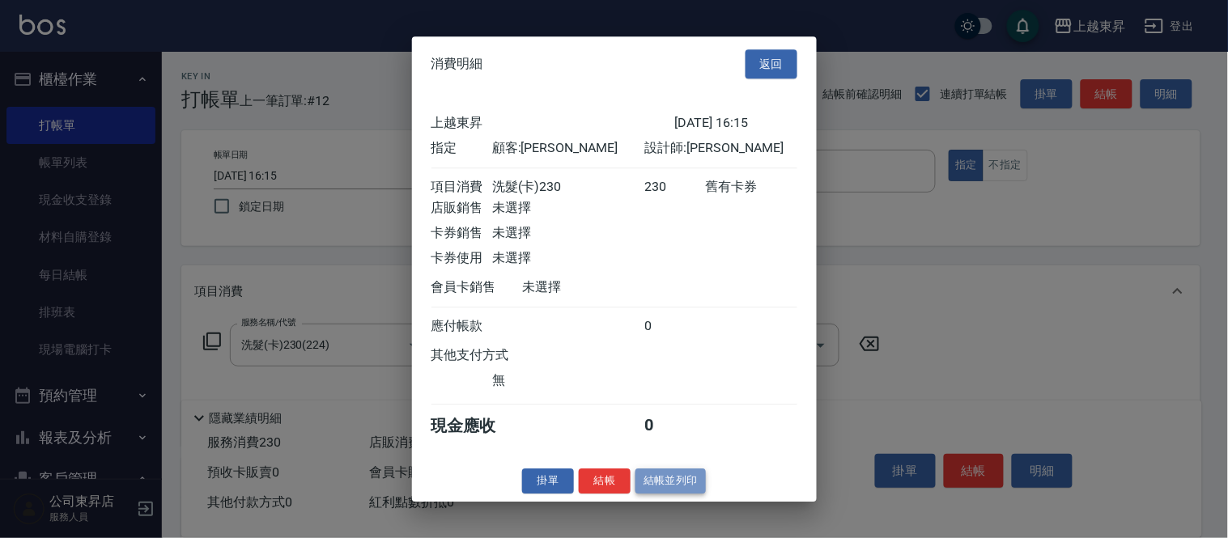
click at [672, 491] on button "結帳並列印" at bounding box center [671, 481] width 70 height 25
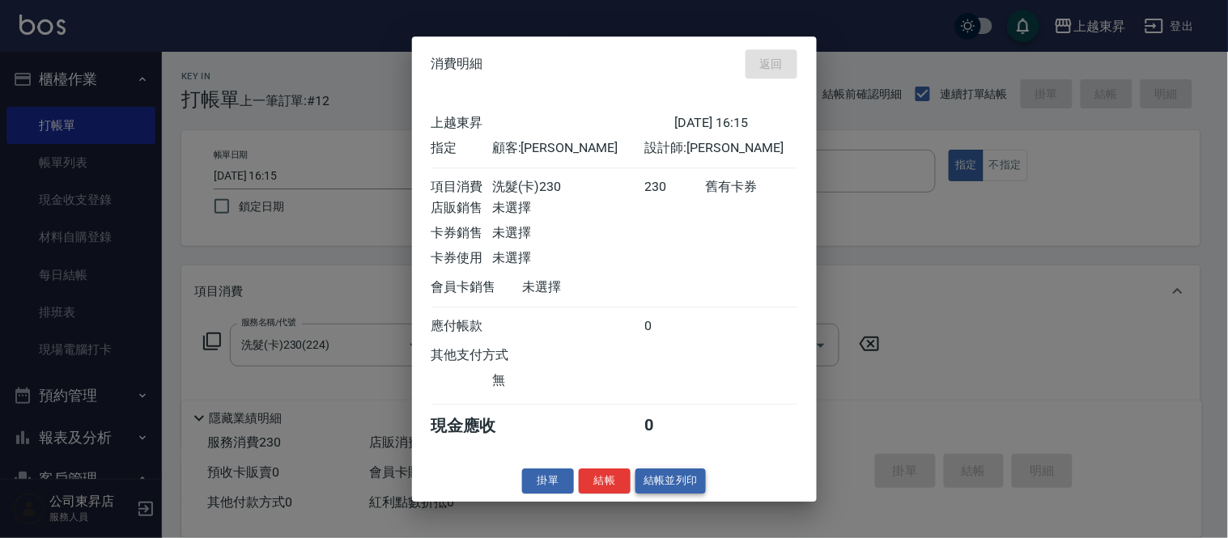
type input "[DATE] 16:25"
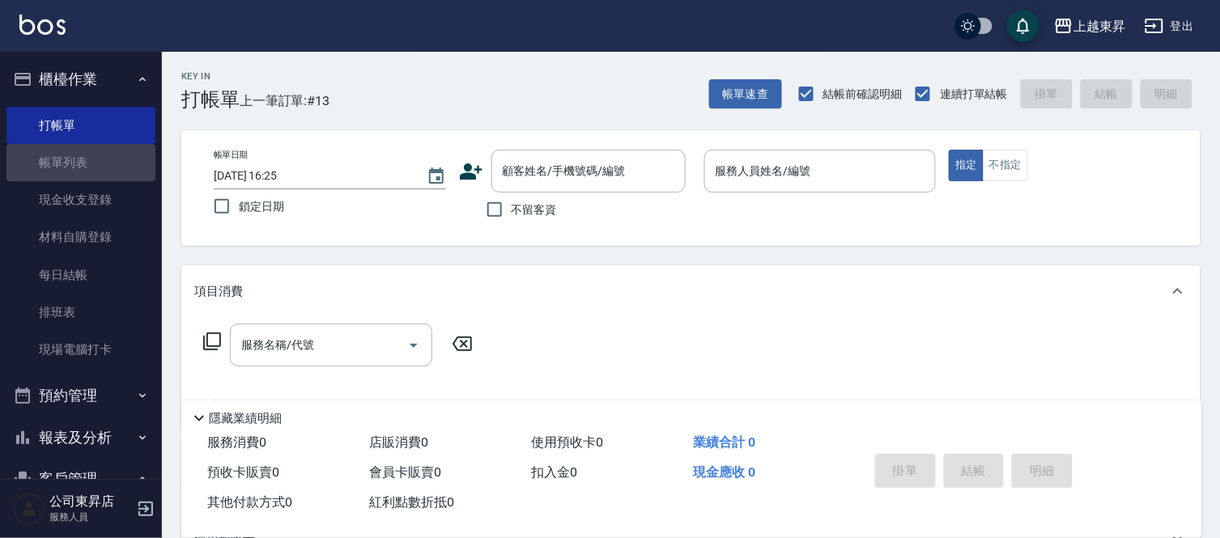
drag, startPoint x: 84, startPoint y: 147, endPoint x: 844, endPoint y: 425, distance: 809.0
click at [83, 147] on link "帳單列表" at bounding box center [80, 162] width 149 height 37
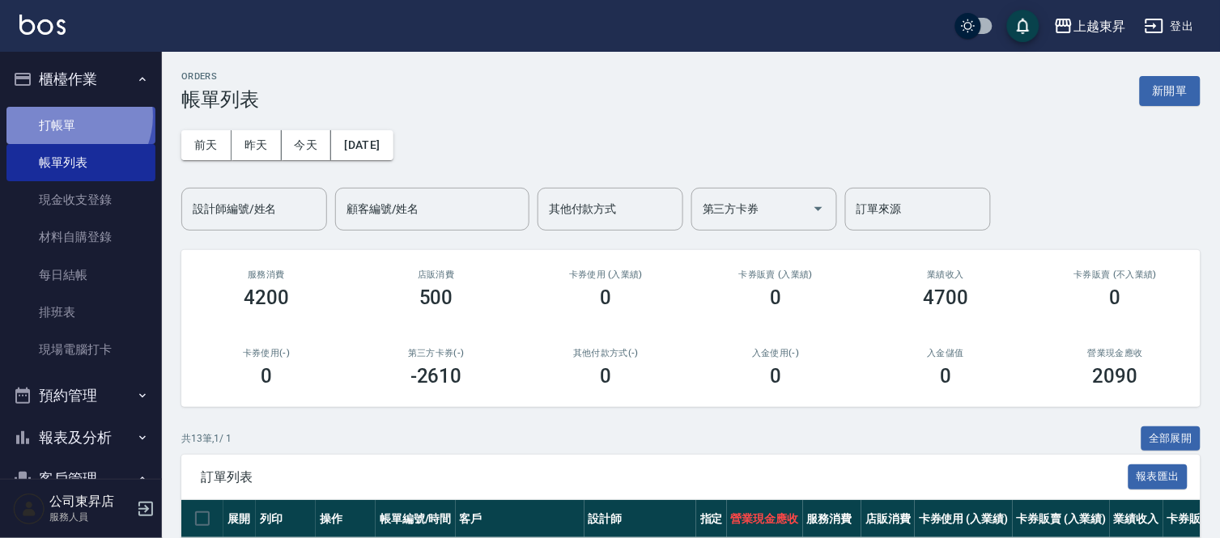
click at [70, 116] on link "打帳單" at bounding box center [80, 125] width 149 height 37
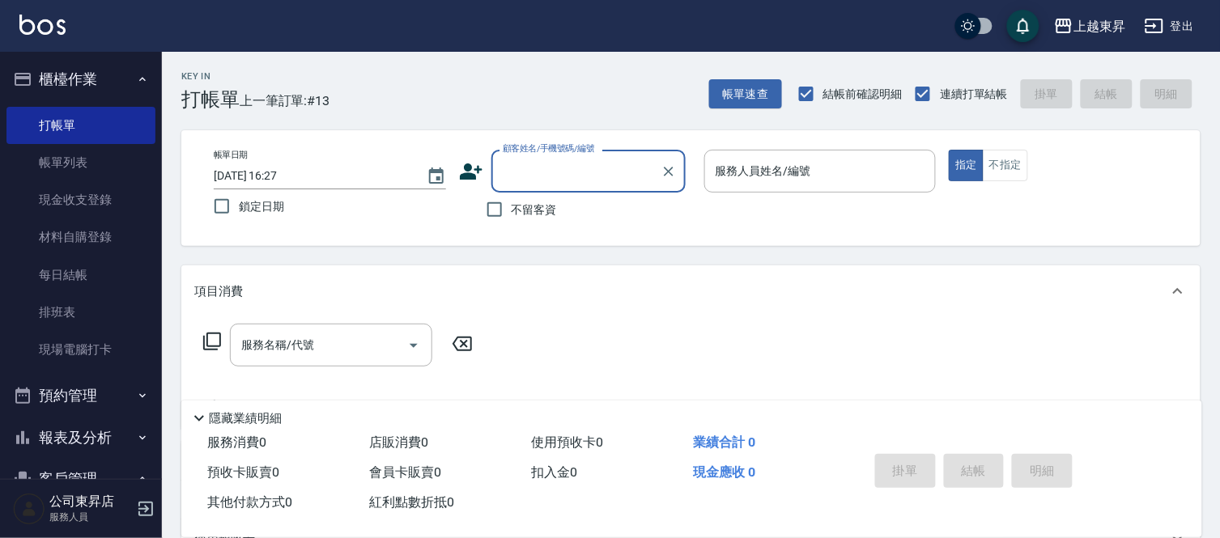
click at [560, 176] on input "顧客姓名/手機號碼/編號" at bounding box center [576, 171] width 155 height 28
type input "神"
type input "生"
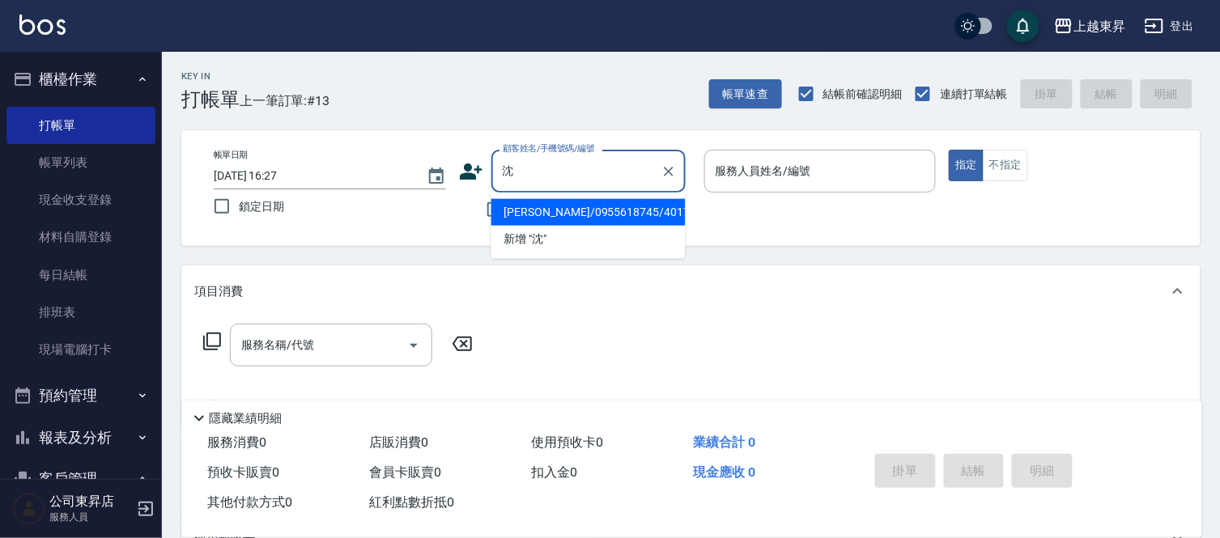
click at [650, 207] on li "[PERSON_NAME]/0955618745/40172" at bounding box center [589, 212] width 194 height 27
type input "[PERSON_NAME]/0955618745/40172"
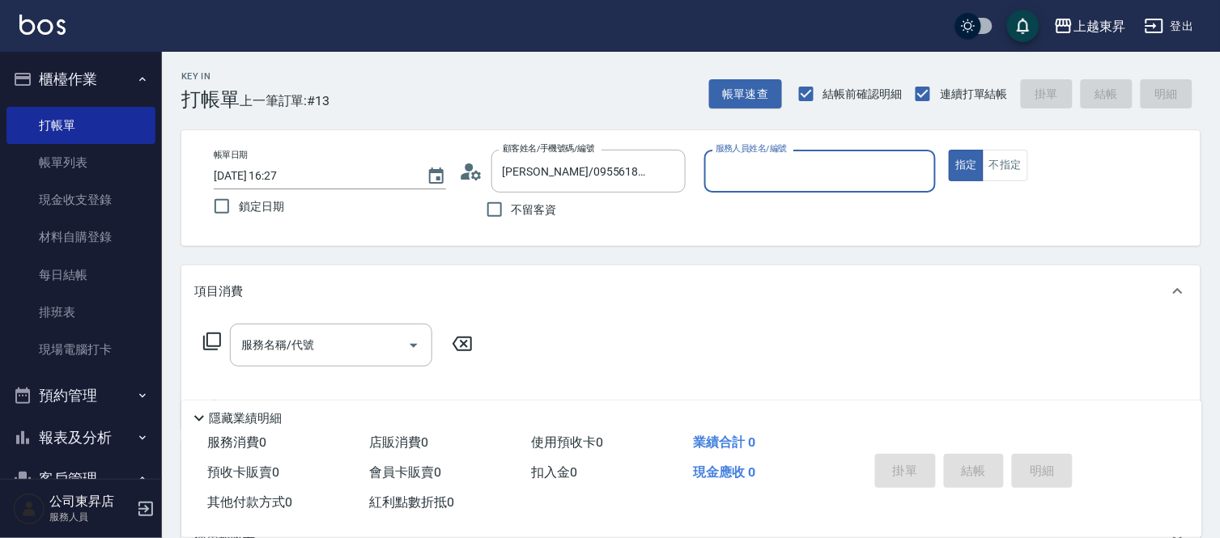
type input "[PERSON_NAME]04"
click at [214, 340] on icon at bounding box center [211, 341] width 19 height 19
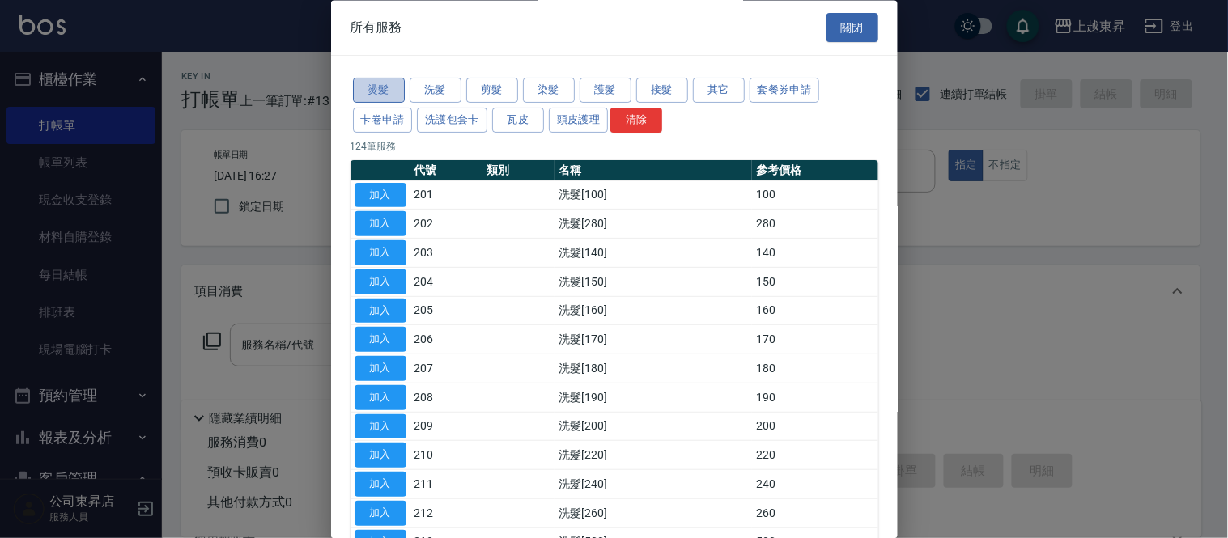
click at [384, 84] on button "燙髮" at bounding box center [379, 91] width 52 height 25
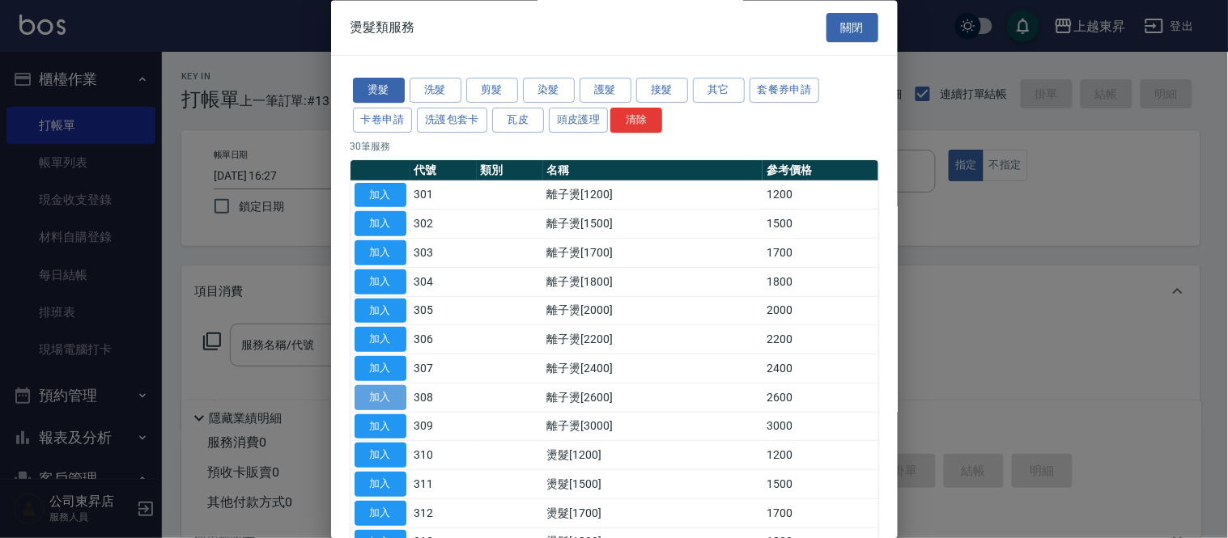
click at [364, 385] on button "加入" at bounding box center [381, 397] width 52 height 25
type input "離子燙[2600](308)"
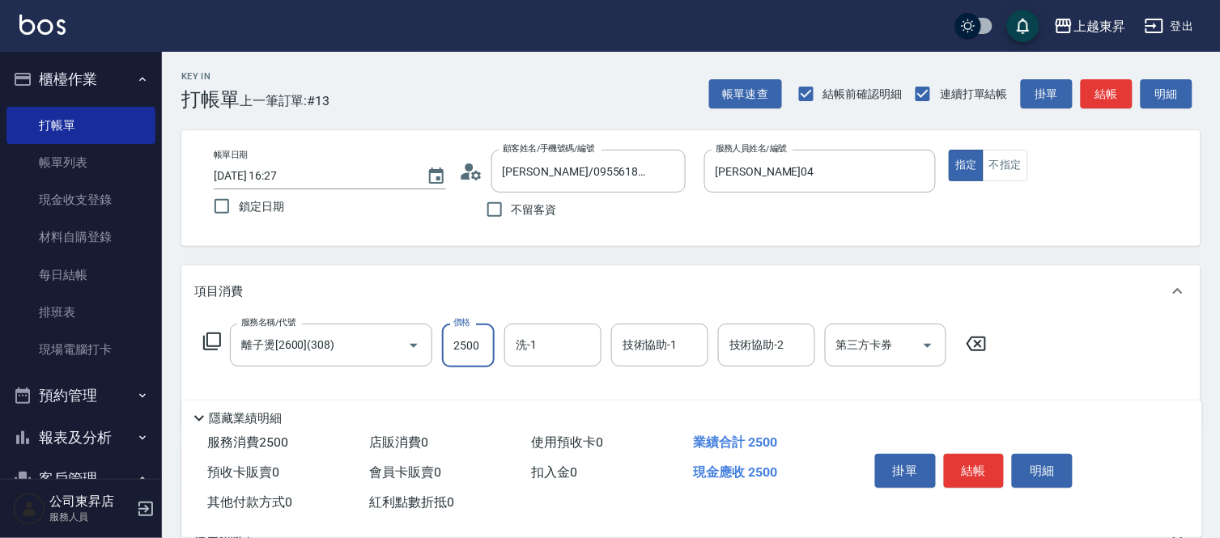
type input "2500"
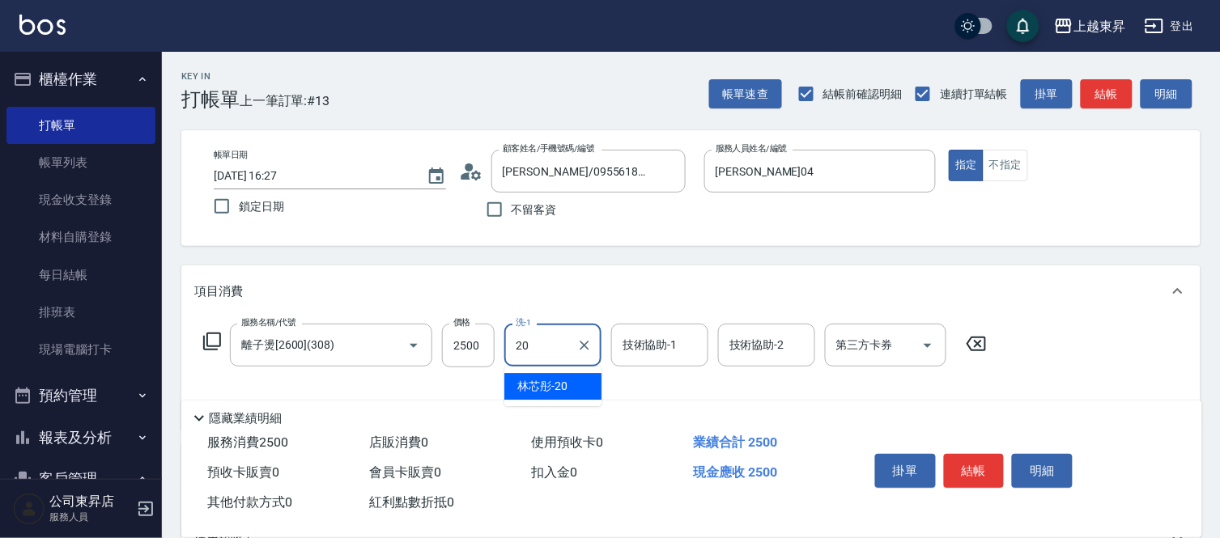
type input "林芯彤-20"
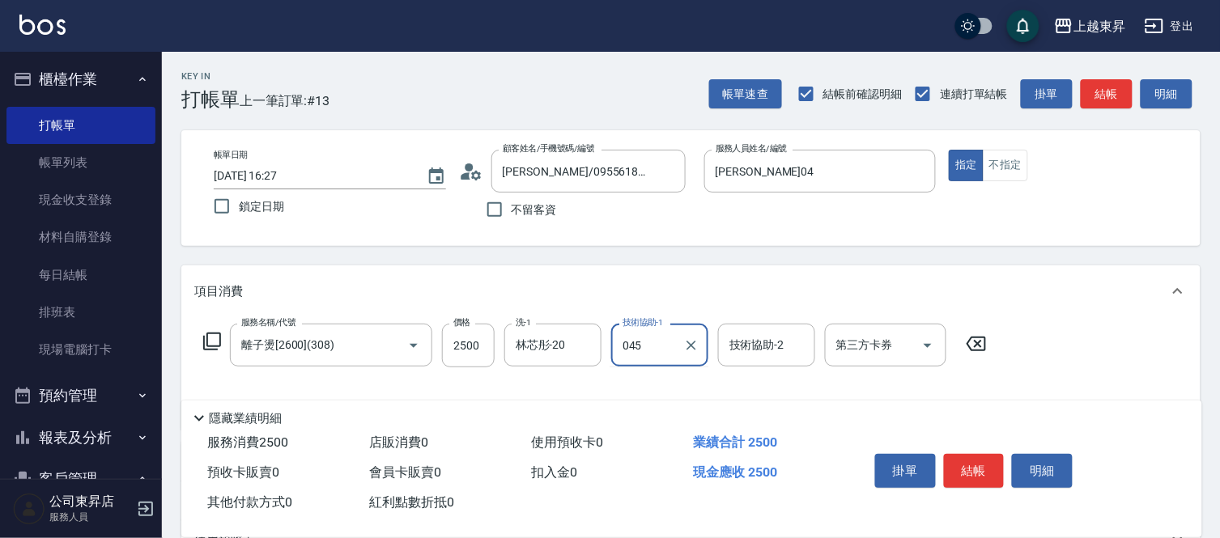
type input "045"
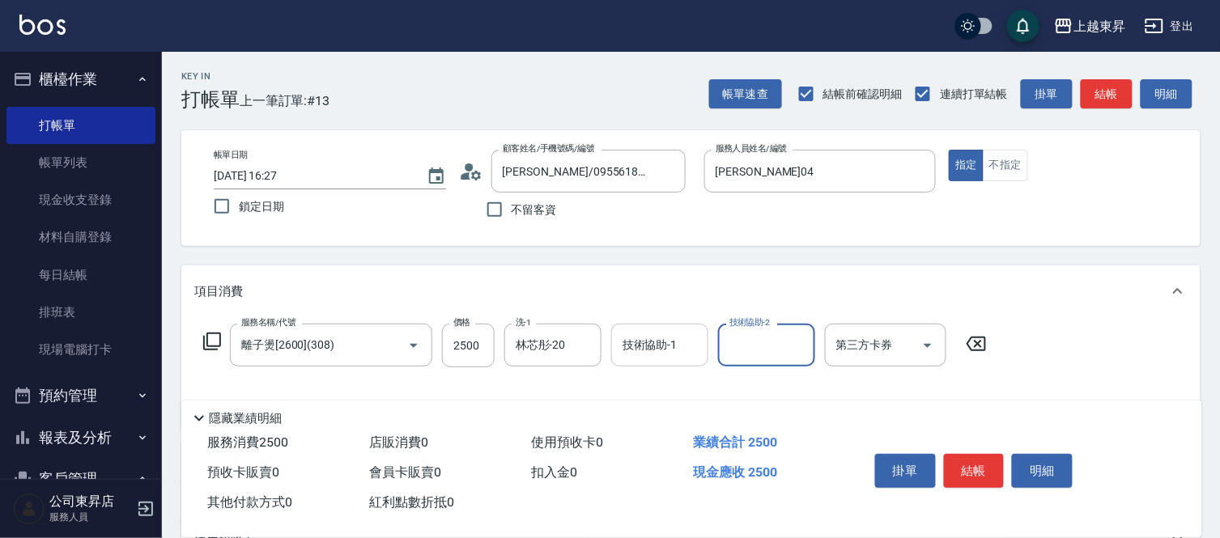
click at [658, 347] on input "技術協助-1" at bounding box center [660, 345] width 83 height 28
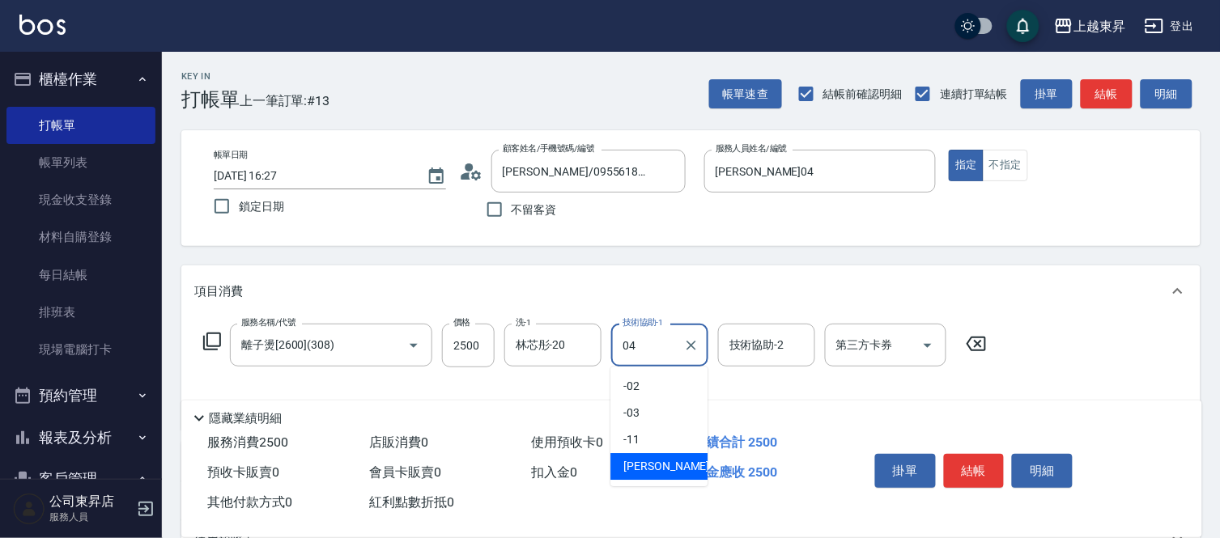
type input "[PERSON_NAME]04"
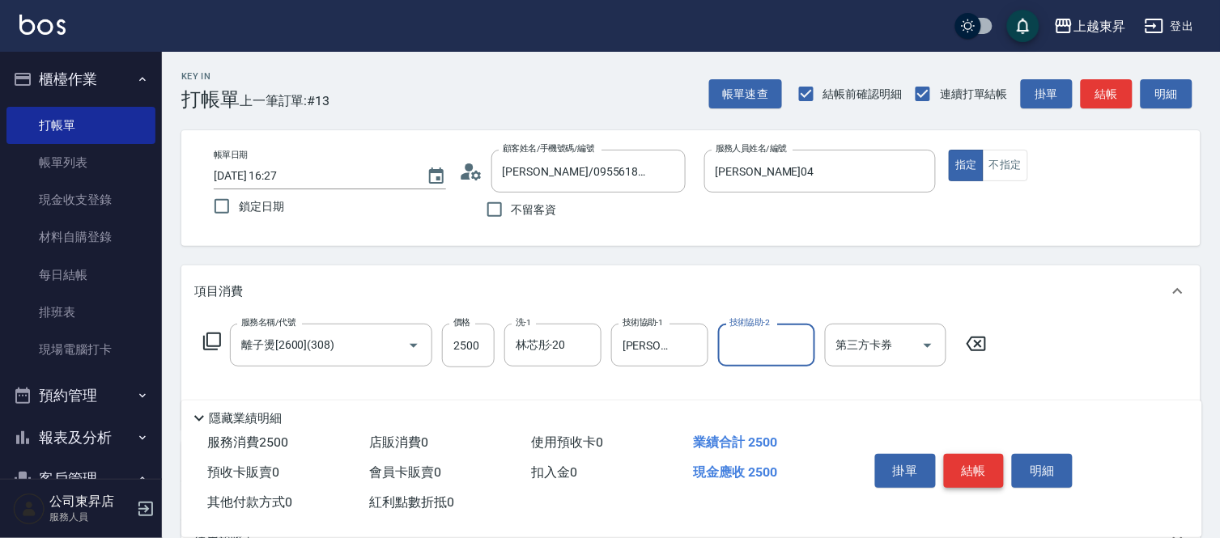
click at [988, 472] on button "結帳" at bounding box center [974, 471] width 61 height 34
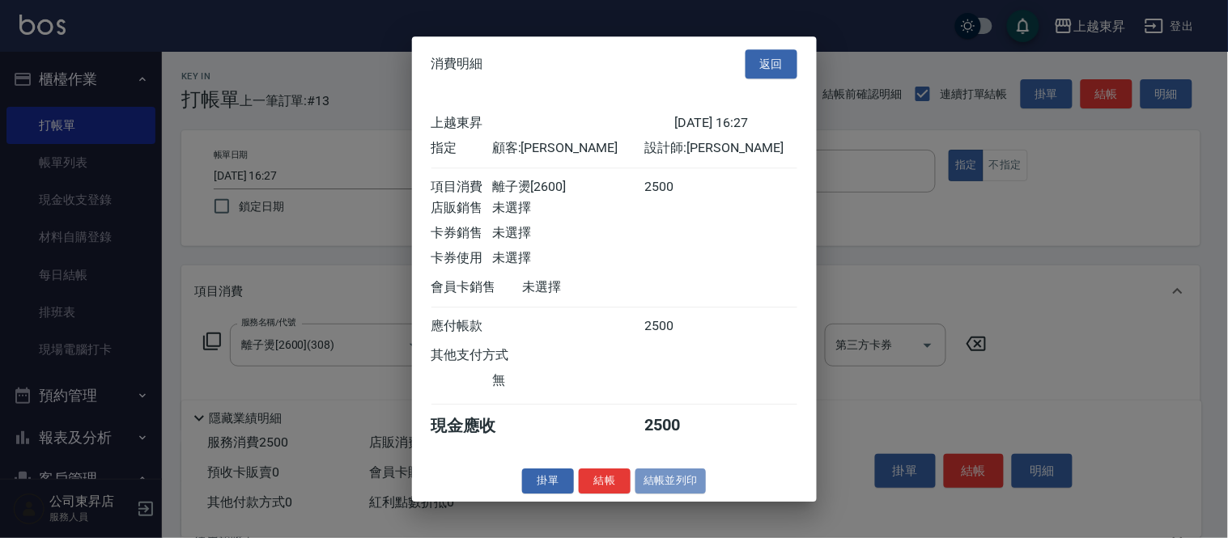
click at [694, 494] on button "結帳並列印" at bounding box center [671, 481] width 70 height 25
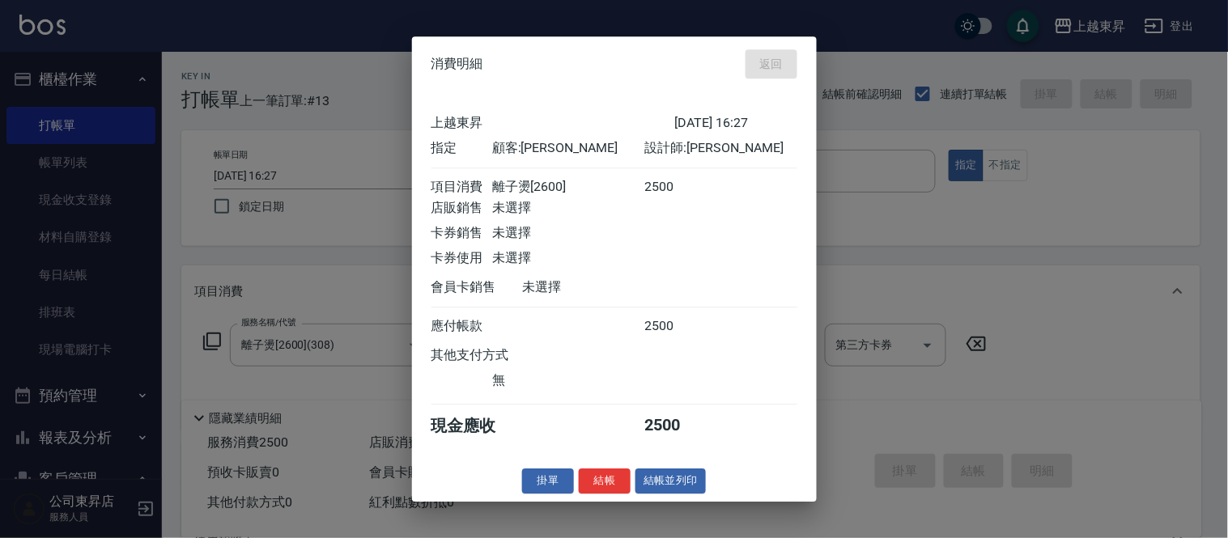
type input "[DATE] 16:28"
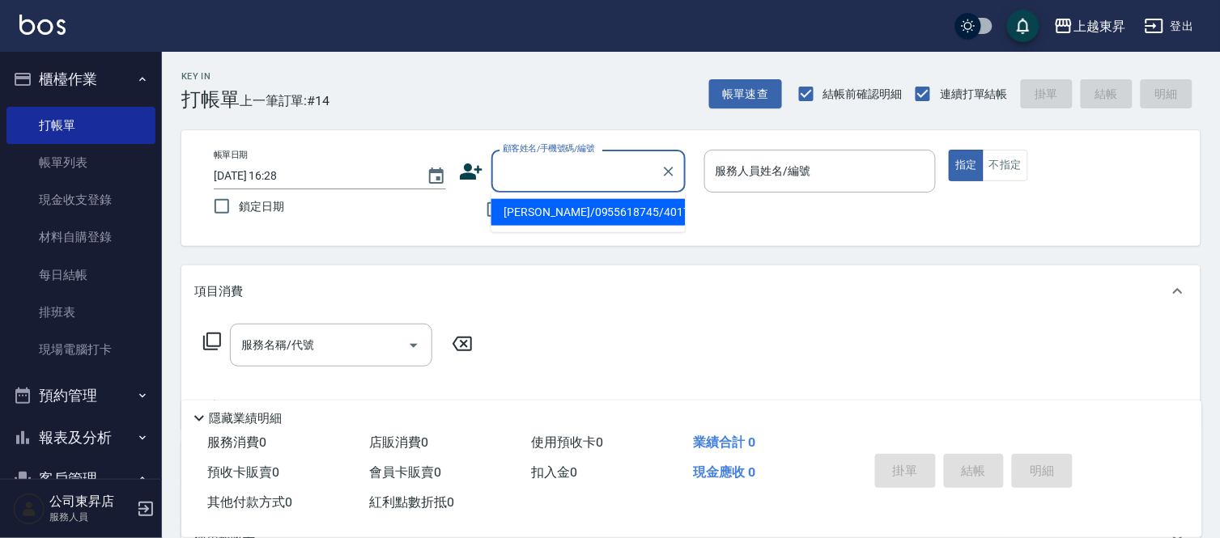
click at [551, 174] on input "顧客姓名/手機號碼/編號" at bounding box center [576, 171] width 155 height 28
click at [522, 204] on li "[PERSON_NAME]/0912922810/40168" at bounding box center [589, 212] width 194 height 27
type input "[PERSON_NAME]/0912922810/40168"
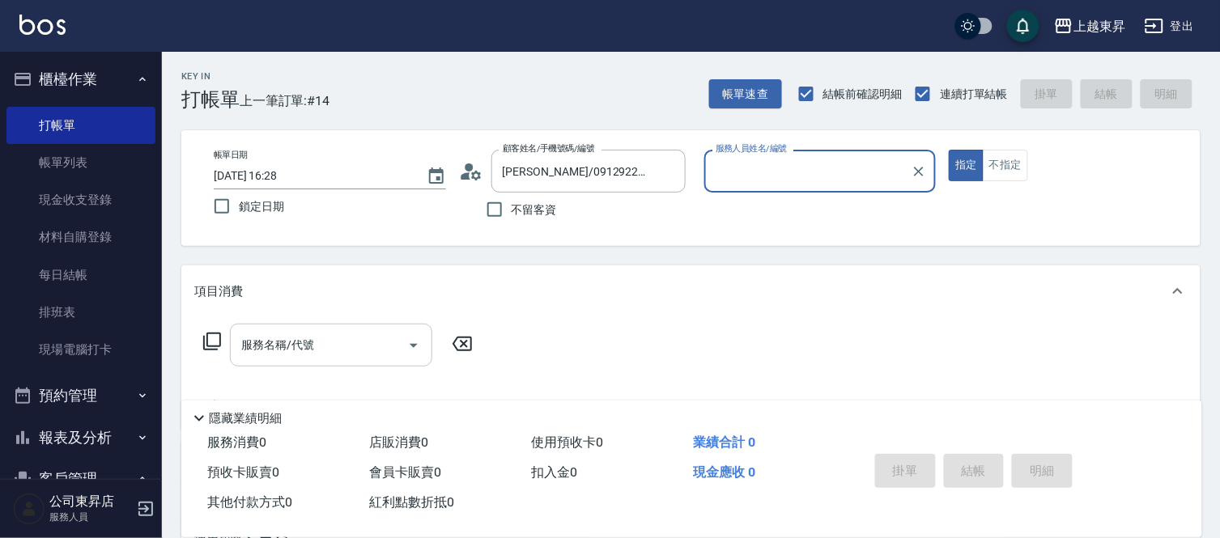
type input "[PERSON_NAME]04"
click at [321, 338] on input "服務名稱/代號" at bounding box center [319, 345] width 164 height 28
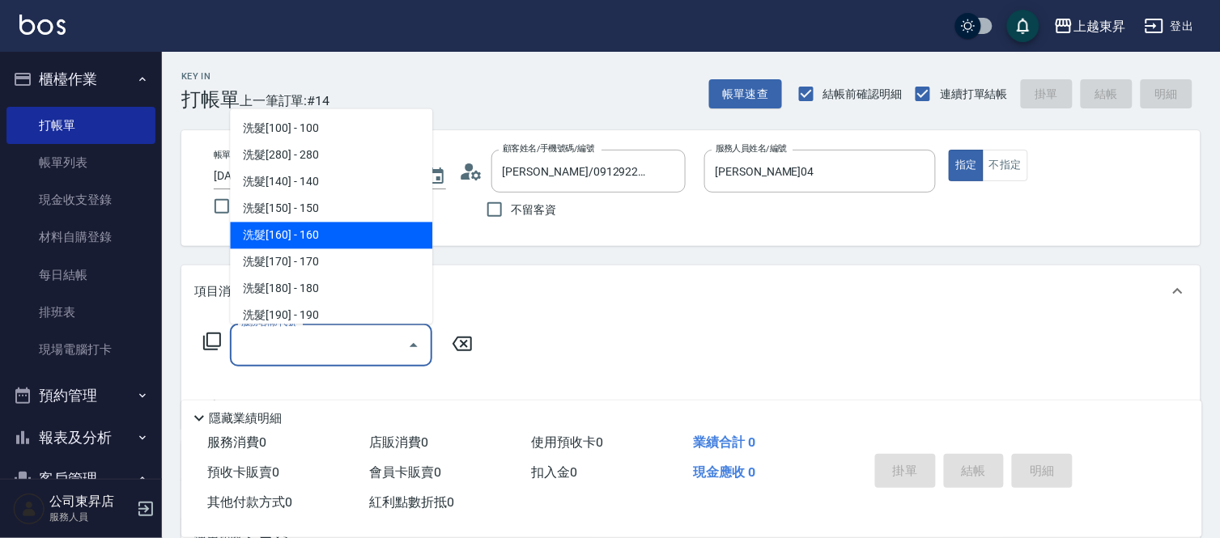
click at [209, 343] on icon at bounding box center [211, 341] width 19 height 19
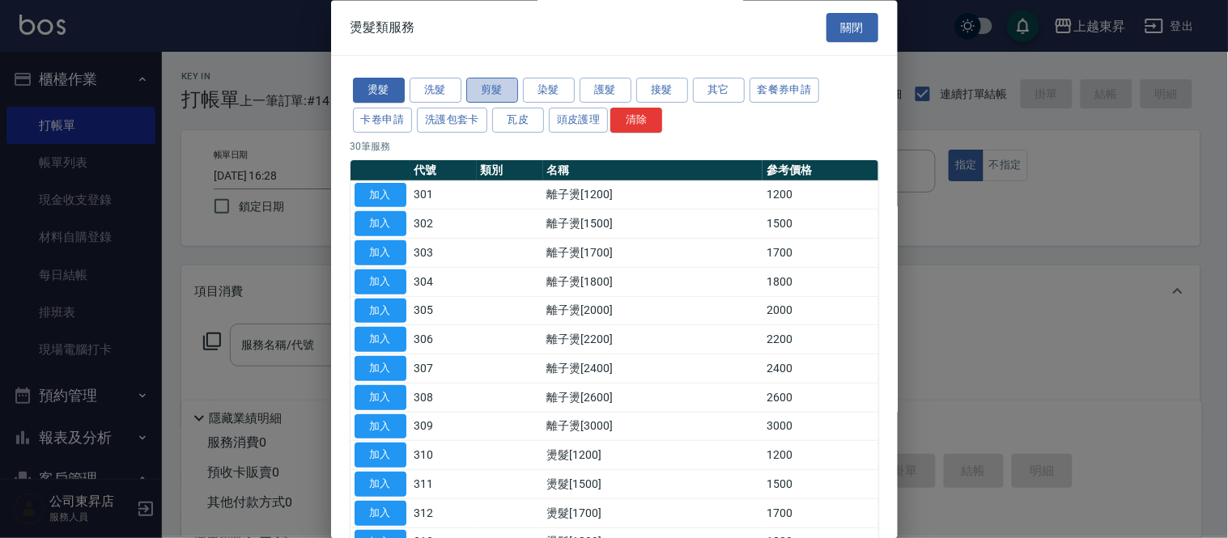
click at [506, 89] on button "剪髮" at bounding box center [492, 91] width 52 height 25
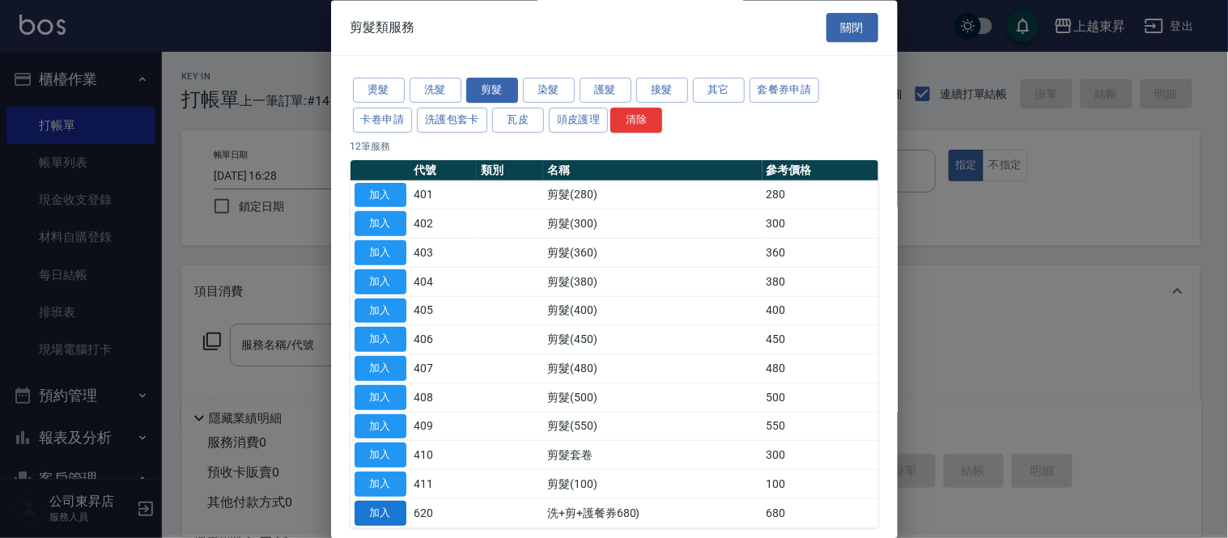
click at [382, 513] on button "加入" at bounding box center [381, 513] width 52 height 25
type input "洗+剪+護餐券680)(620)"
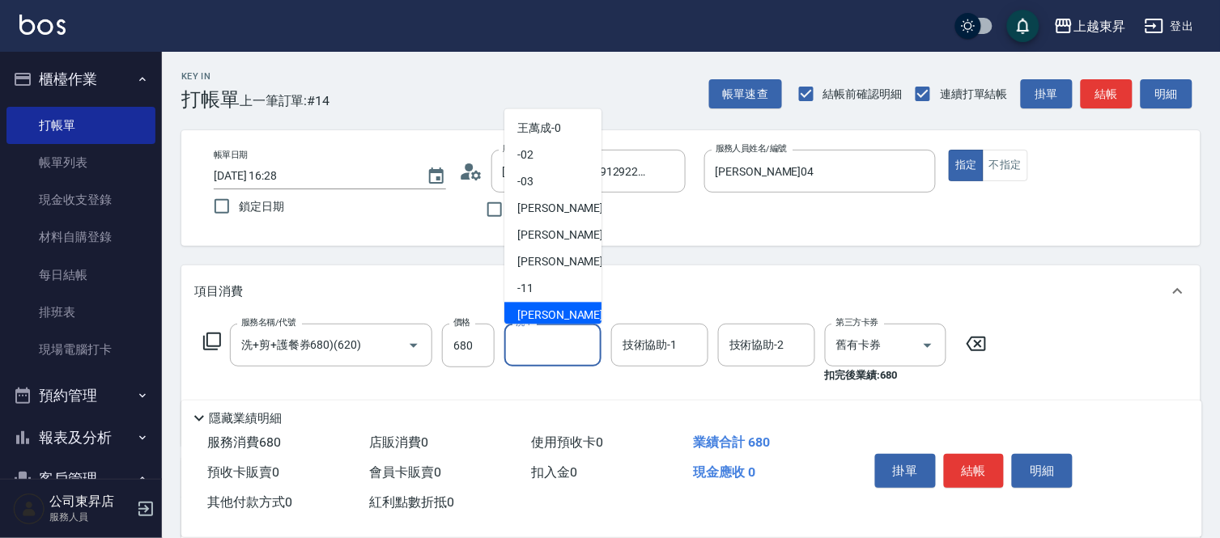
drag, startPoint x: 545, startPoint y: 354, endPoint x: 543, endPoint y: 310, distance: 43.8
click at [543, 310] on span "[PERSON_NAME]-14" at bounding box center [568, 316] width 102 height 17
click at [560, 359] on input "[PERSON_NAME]-14" at bounding box center [541, 345] width 58 height 28
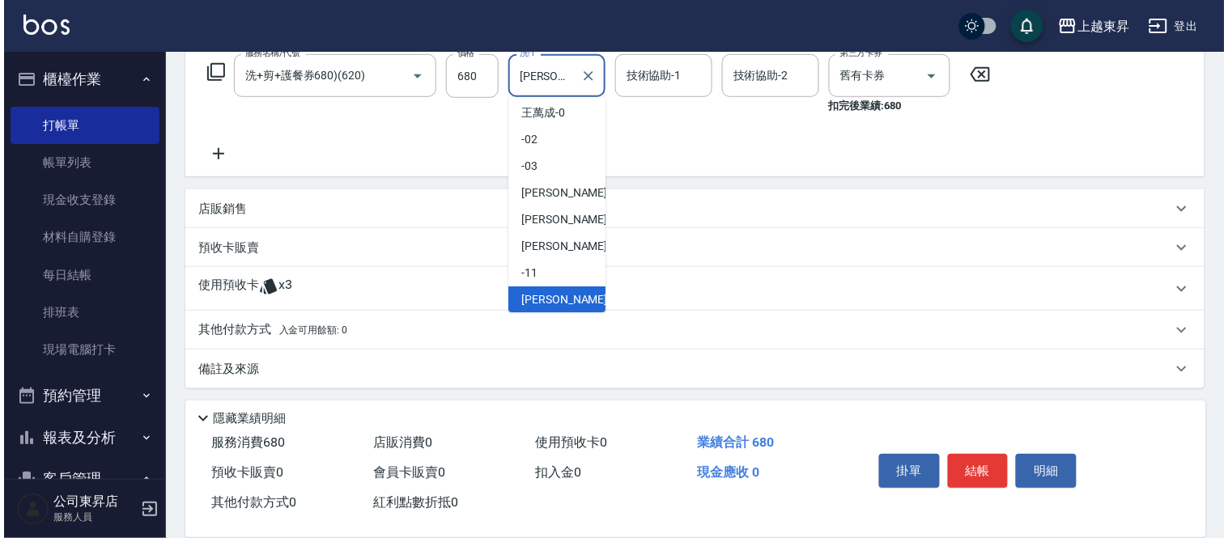
scroll to position [251, 0]
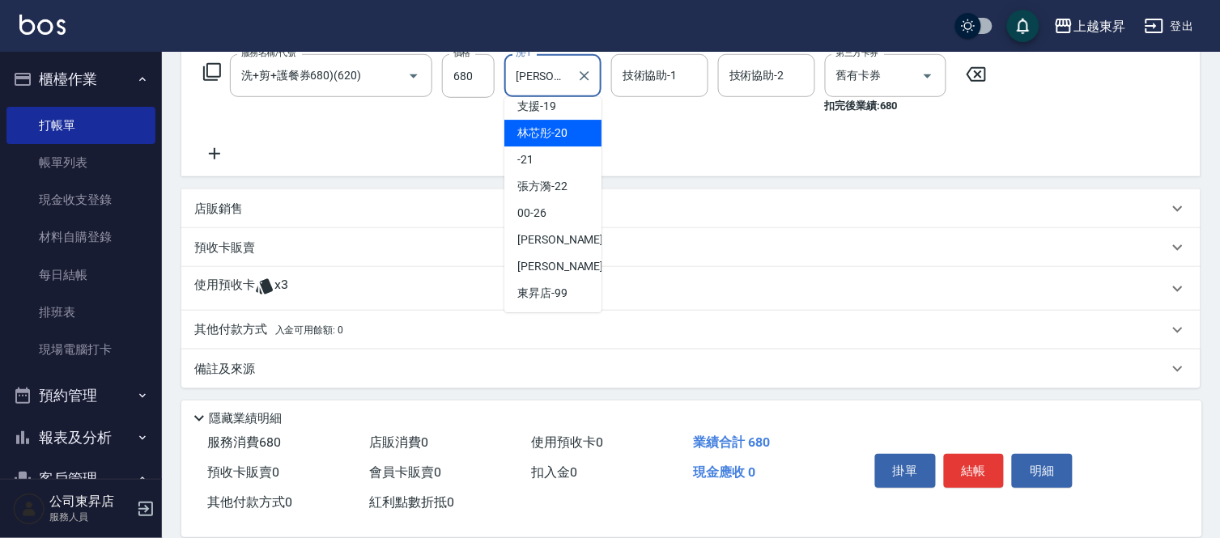
click at [560, 141] on span "林芯彤 -20" at bounding box center [542, 133] width 50 height 17
type input "林芯彤-20"
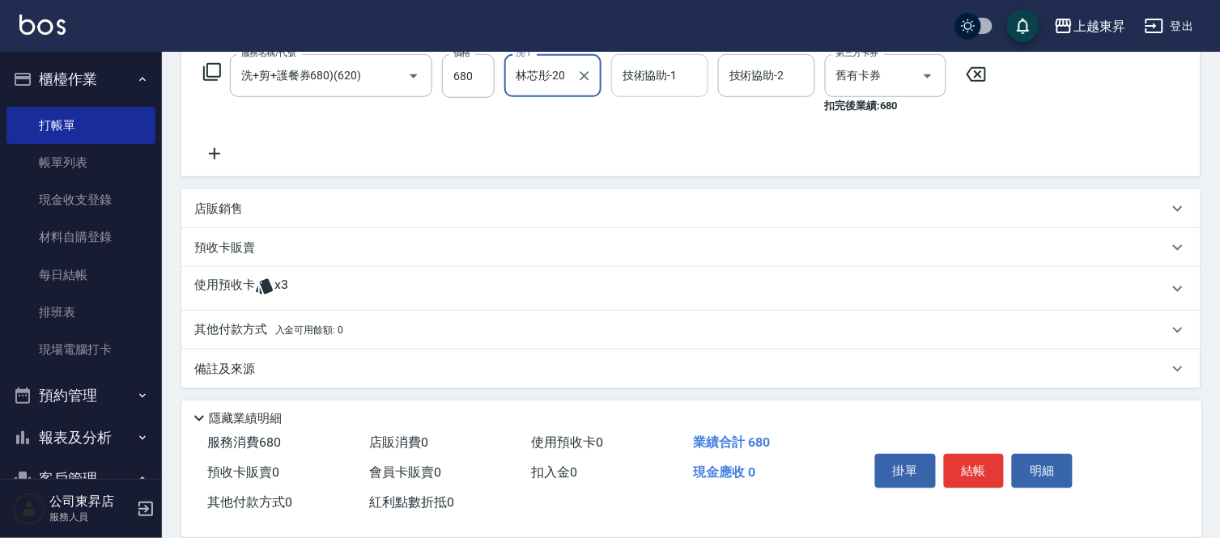
click at [614, 85] on div "技術協助-1" at bounding box center [659, 75] width 97 height 43
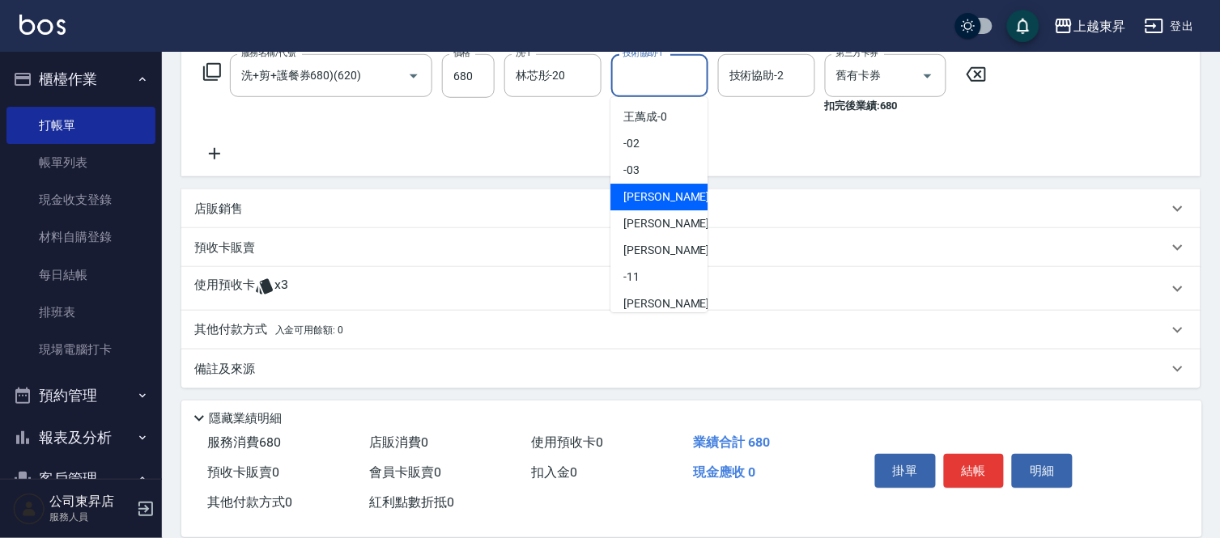
click at [644, 201] on span "[PERSON_NAME]04" at bounding box center [675, 197] width 102 height 17
type input "[PERSON_NAME]04"
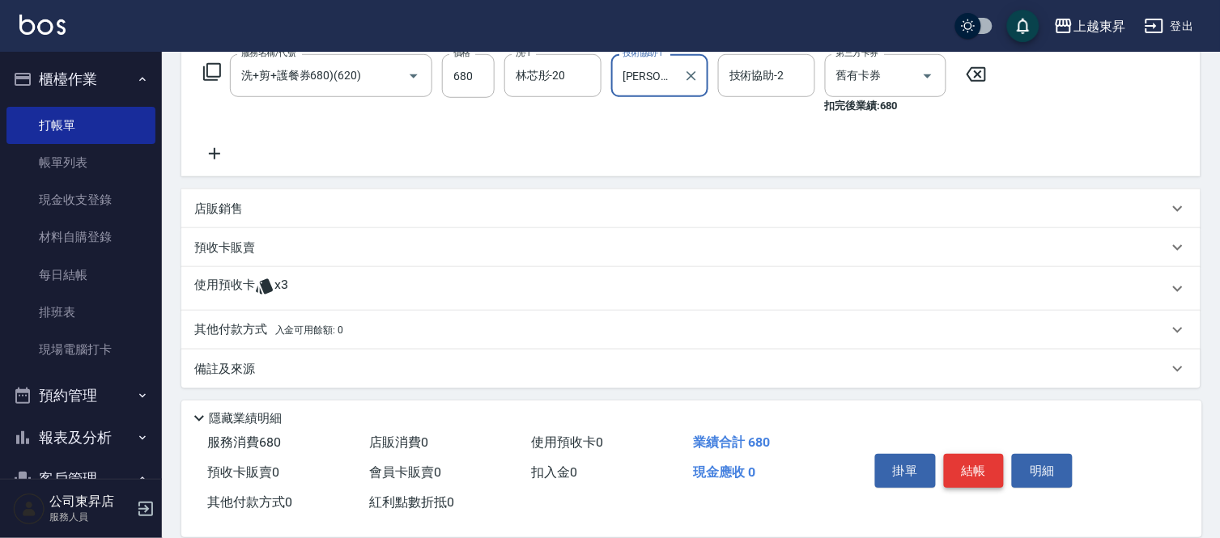
click at [955, 467] on button "結帳" at bounding box center [974, 471] width 61 height 34
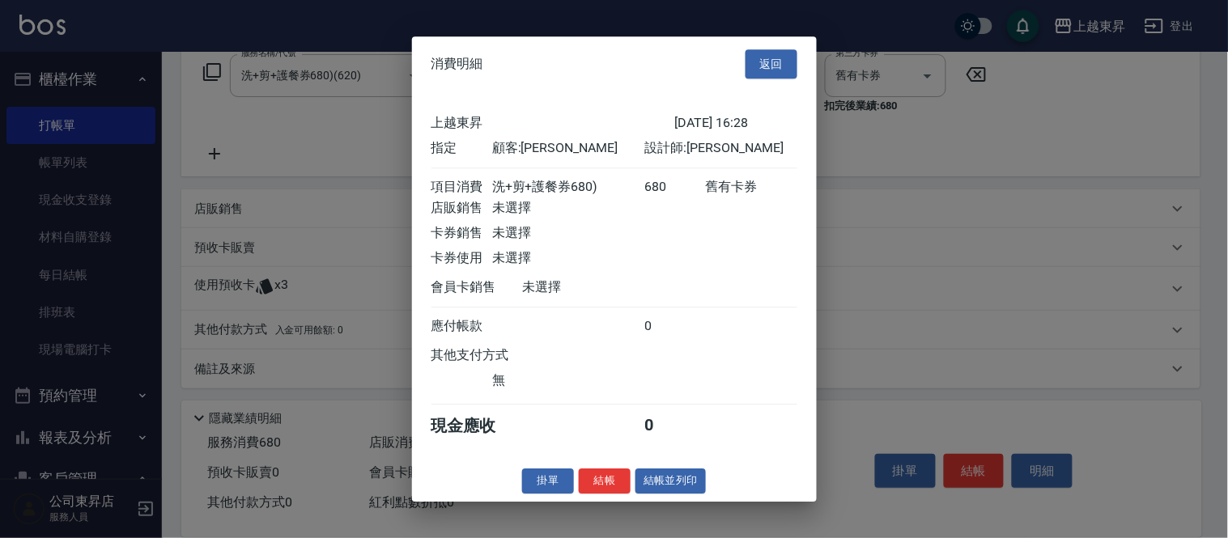
click at [960, 466] on div at bounding box center [614, 269] width 1228 height 538
click at [670, 486] on button "結帳並列印" at bounding box center [671, 481] width 70 height 25
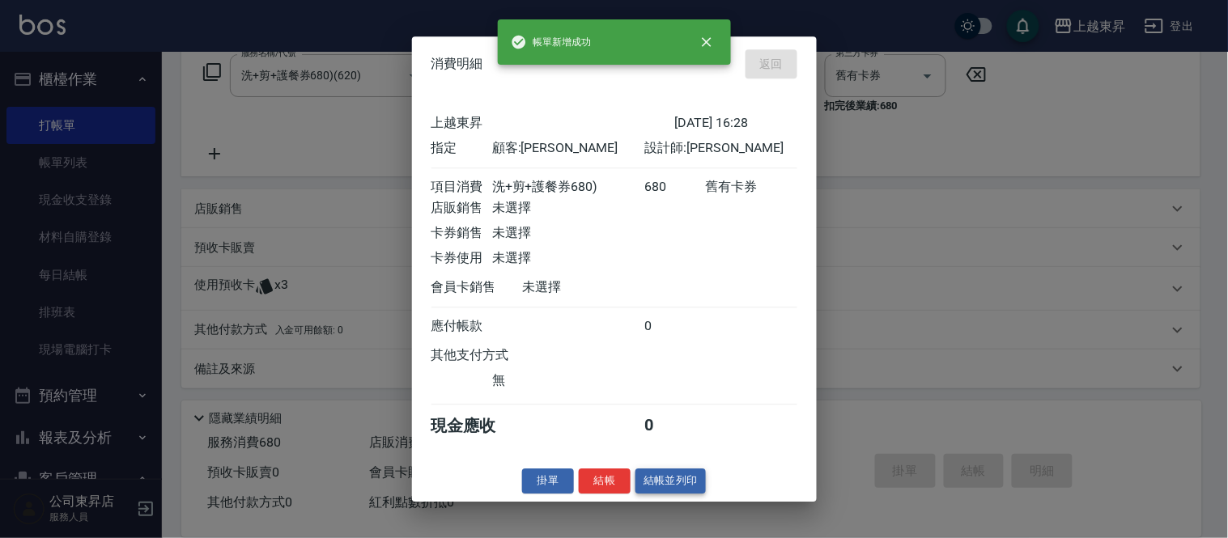
type input "[DATE] 16:29"
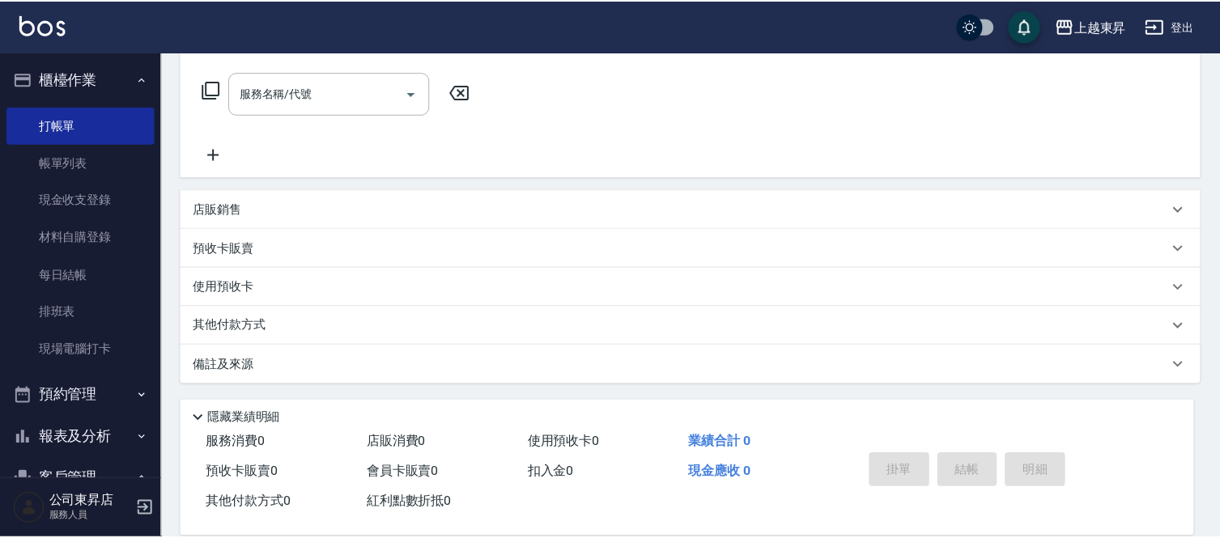
scroll to position [0, 0]
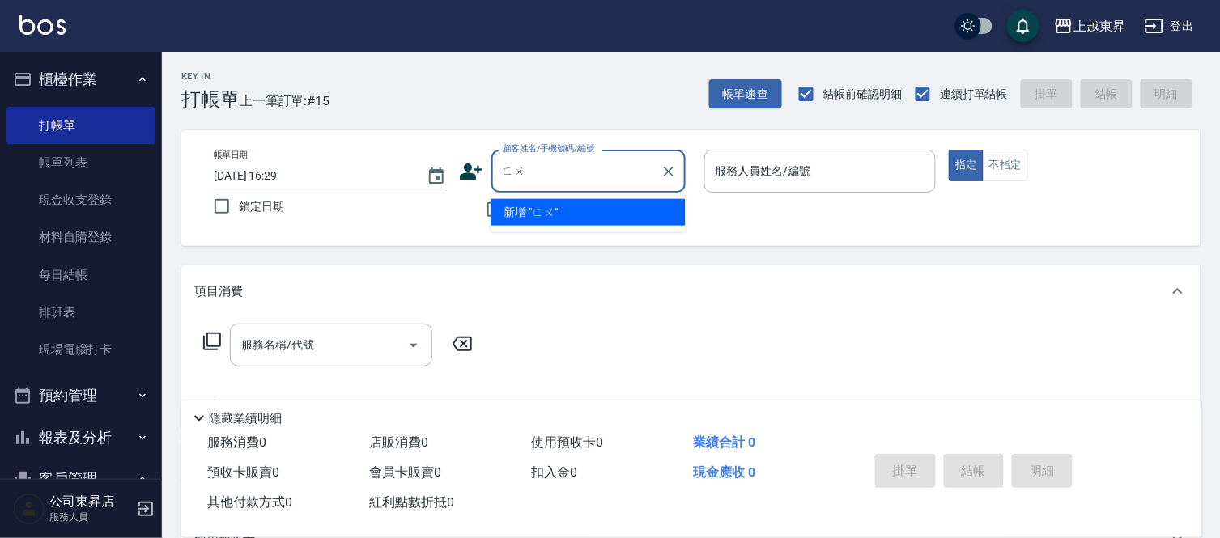
type input "府"
type input "素"
click at [543, 209] on li "[PERSON_NAME]/0986860510/40023" at bounding box center [589, 212] width 194 height 27
type input "[PERSON_NAME]/0986860510/40023"
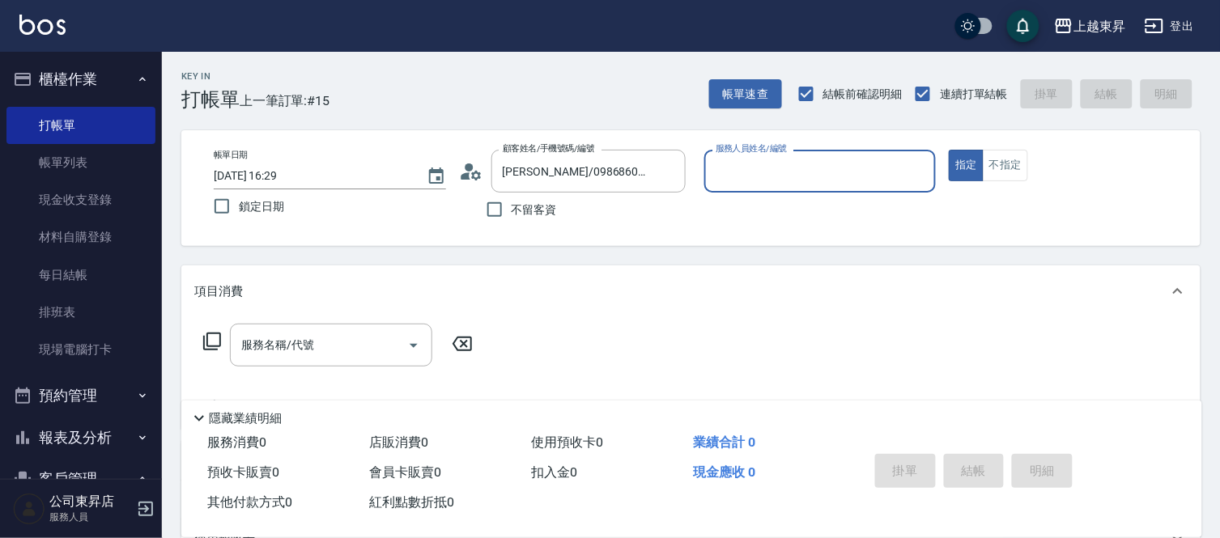
type input "[PERSON_NAME]04"
click at [320, 349] on input "服務名稱/代號" at bounding box center [319, 345] width 164 height 28
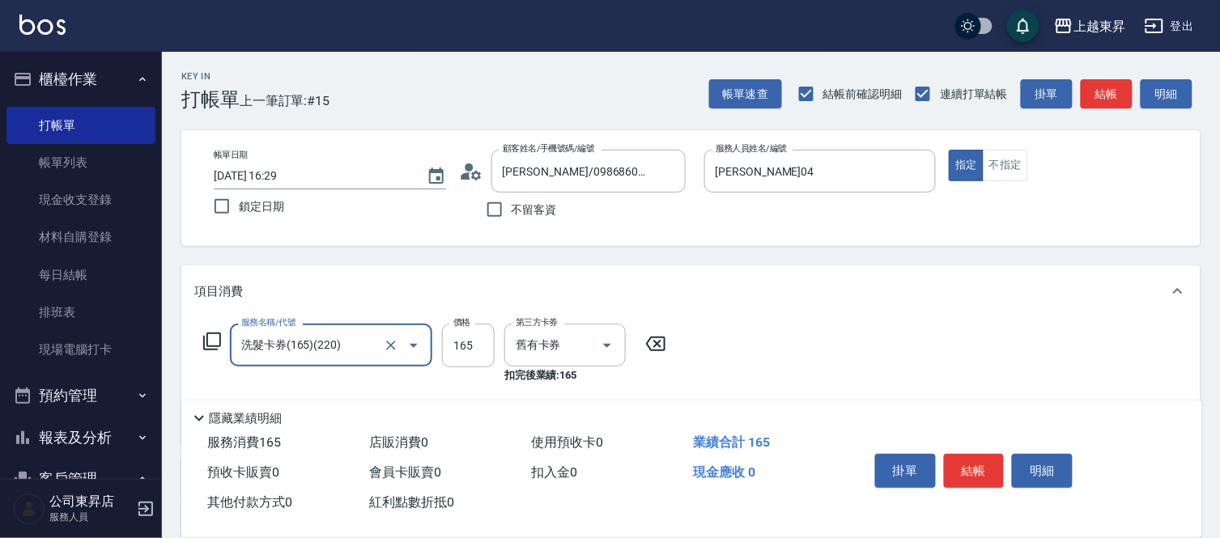
type input "洗髮卡券(165)(220)"
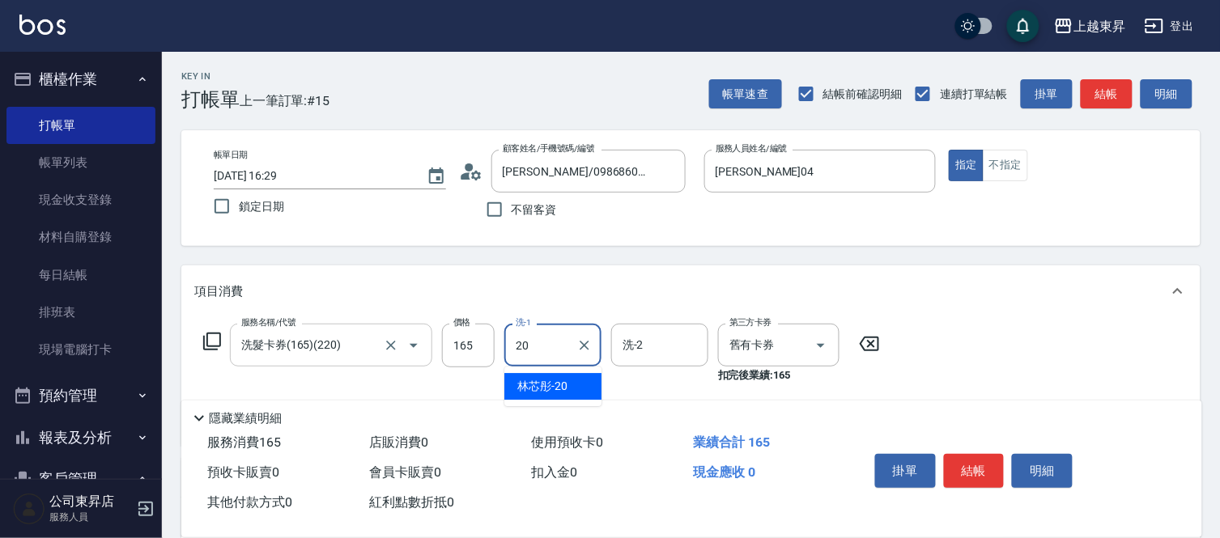
type input "林芯彤-20"
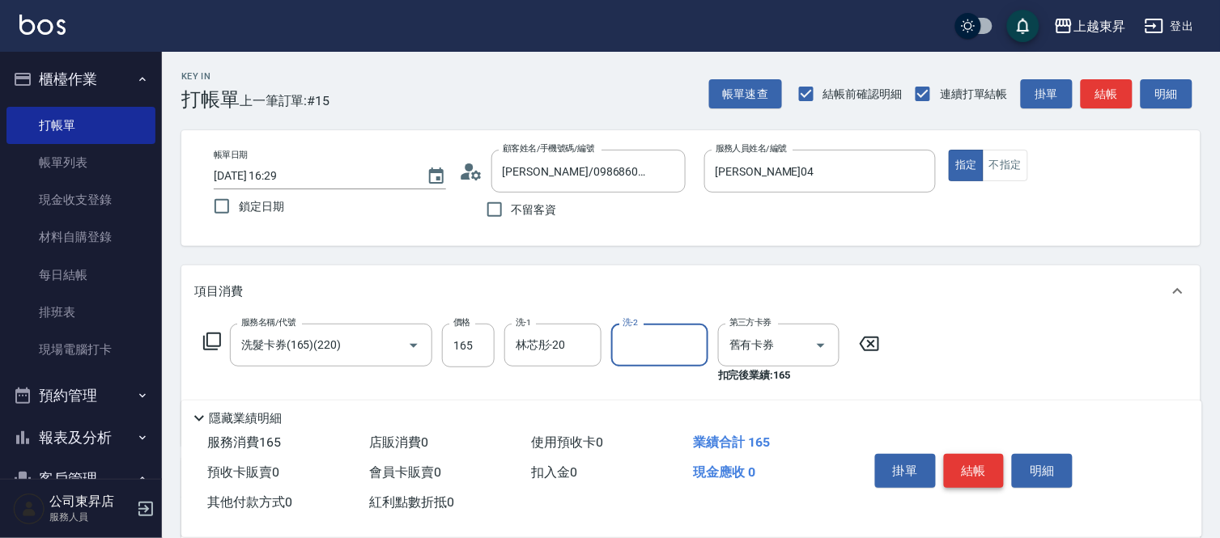
click at [998, 454] on button "結帳" at bounding box center [974, 471] width 61 height 34
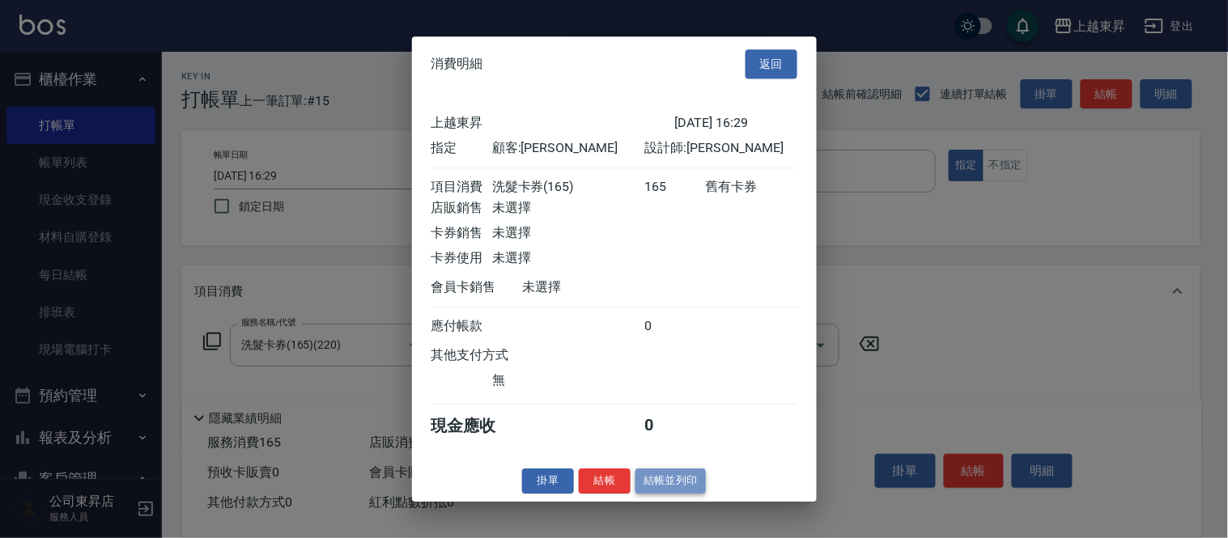
click at [666, 492] on button "結帳並列印" at bounding box center [671, 481] width 70 height 25
